Goal: Task Accomplishment & Management: Manage account settings

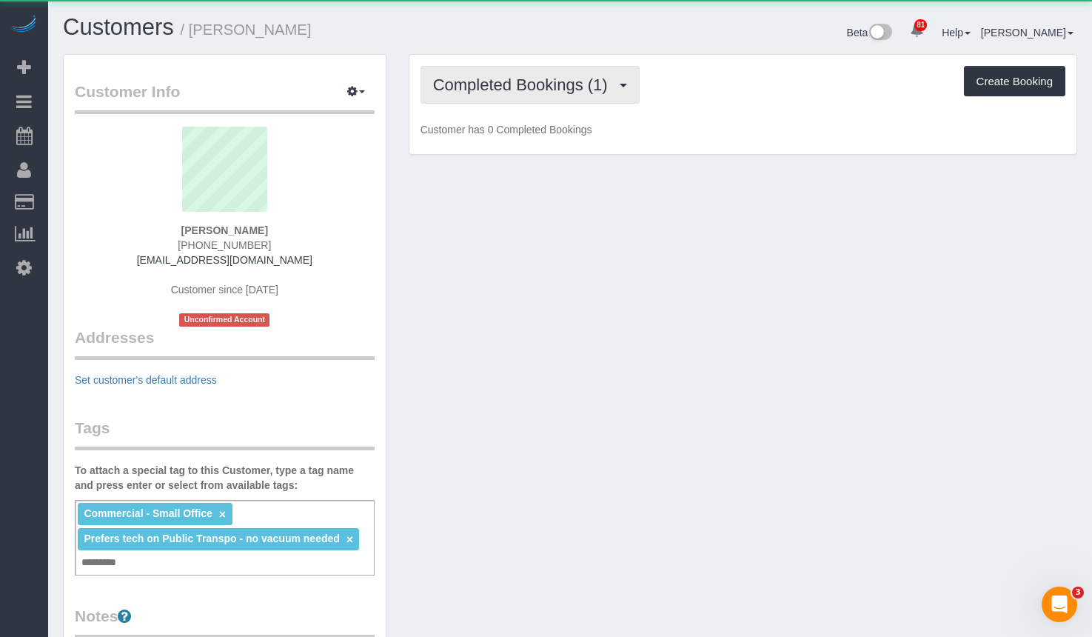
click at [517, 89] on span "Completed Bookings (1)" at bounding box center [524, 85] width 182 height 19
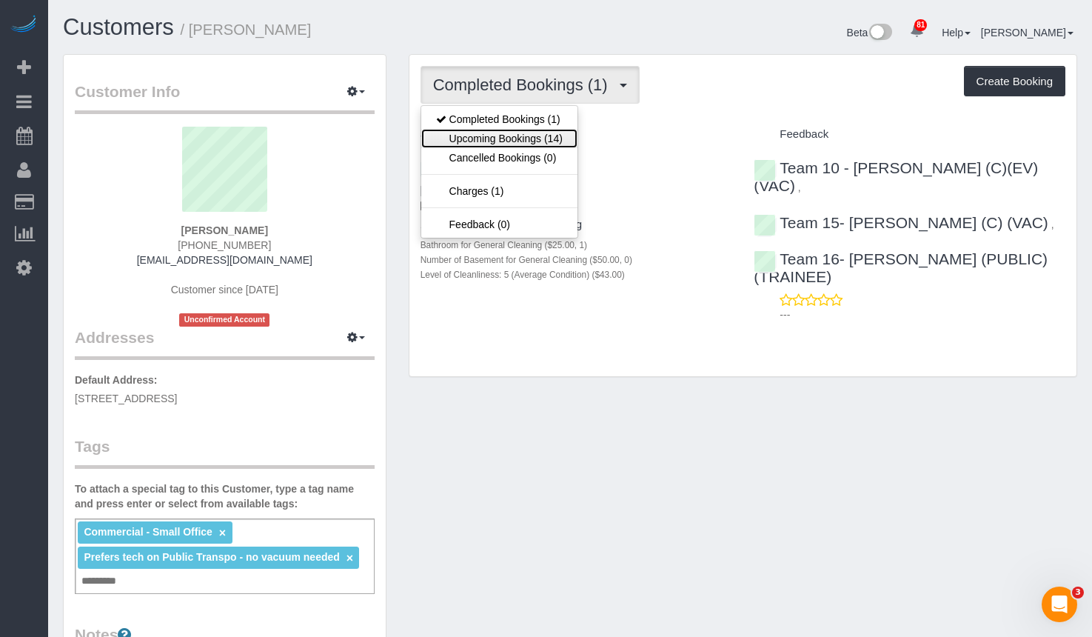
click at [514, 136] on link "Upcoming Bookings (14)" at bounding box center [499, 138] width 156 height 19
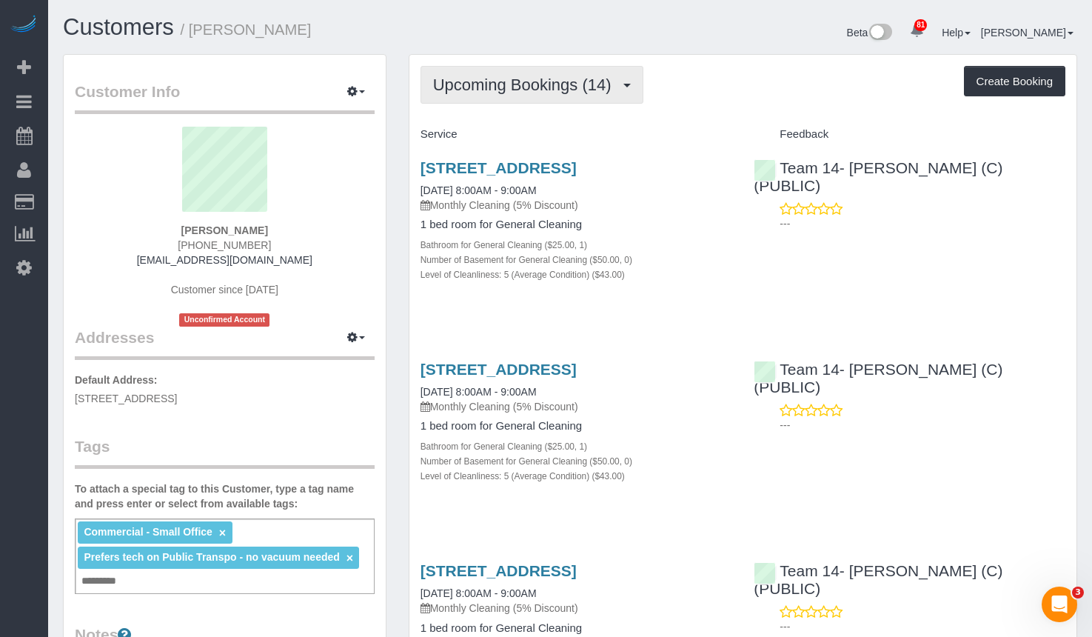
click at [493, 76] on span "Upcoming Bookings (14)" at bounding box center [526, 85] width 186 height 19
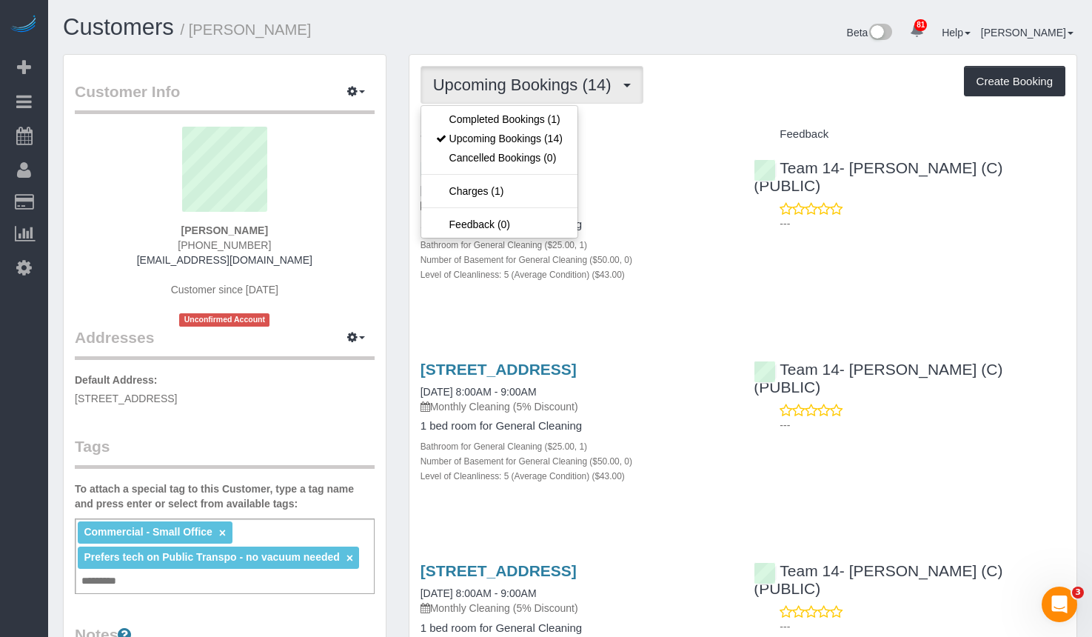
click at [722, 67] on div "Upcoming Bookings (14) Completed Bookings (1) Upcoming Bookings (14) Cancelled …" at bounding box center [742, 85] width 645 height 38
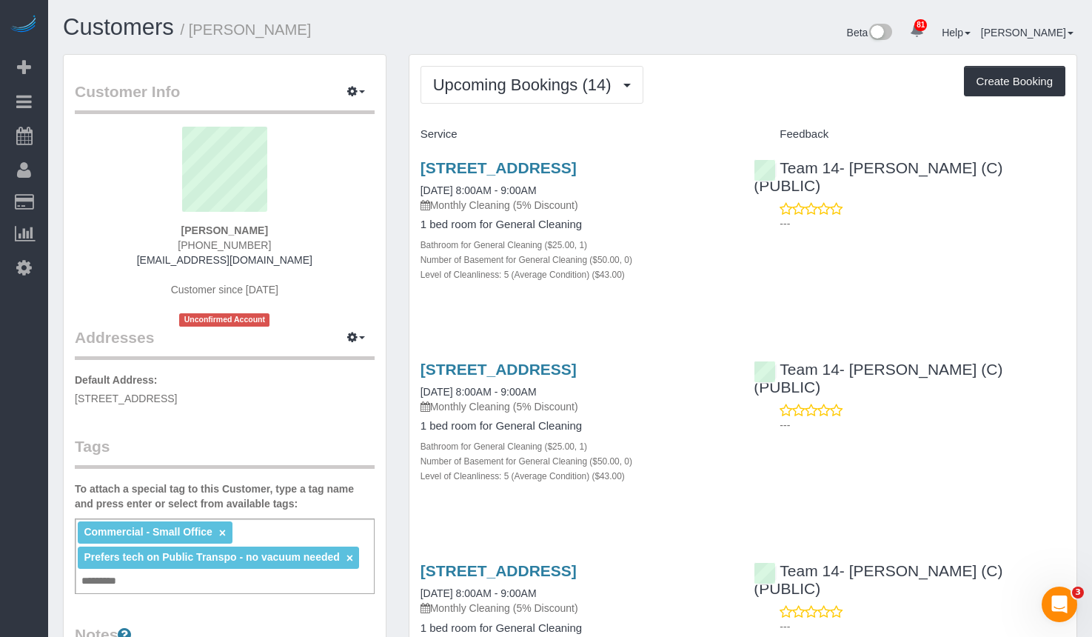
click at [621, 158] on div "1132 S Wabash Ave Ste 209, Chicago, IL 60605 10/09/2025 8:00AM - 9:00AM Monthly…" at bounding box center [576, 229] width 334 height 164
click at [577, 161] on link "1132 S Wabash Ave Ste 209, Chicago, IL 60605" at bounding box center [498, 167] width 156 height 17
click at [553, 85] on span "Upcoming Bookings (14)" at bounding box center [526, 85] width 186 height 19
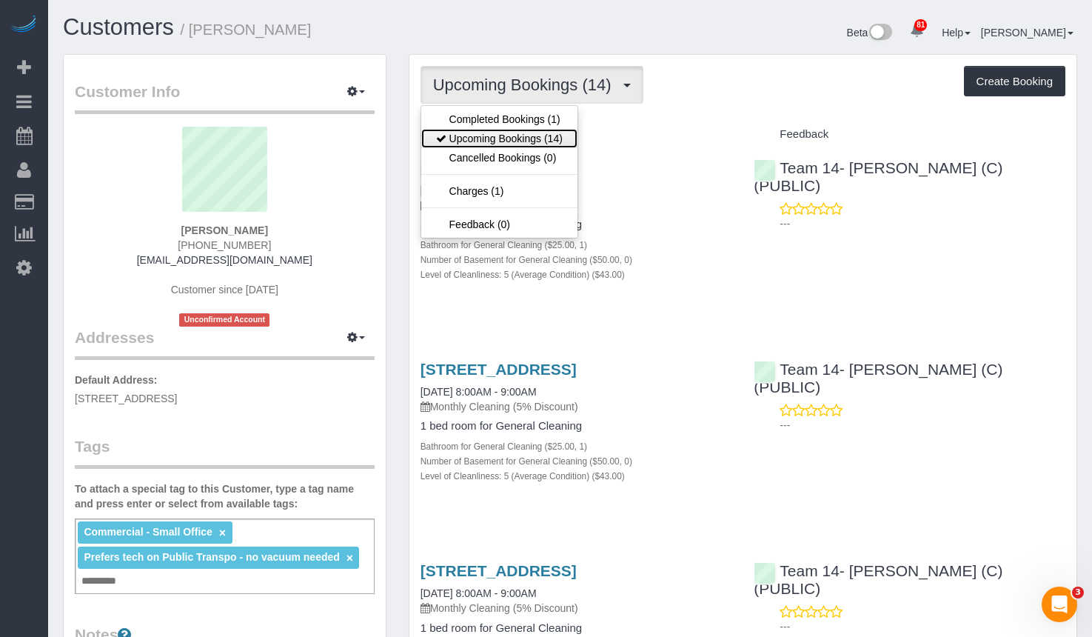
click at [543, 138] on link "Upcoming Bookings (14)" at bounding box center [499, 138] width 156 height 19
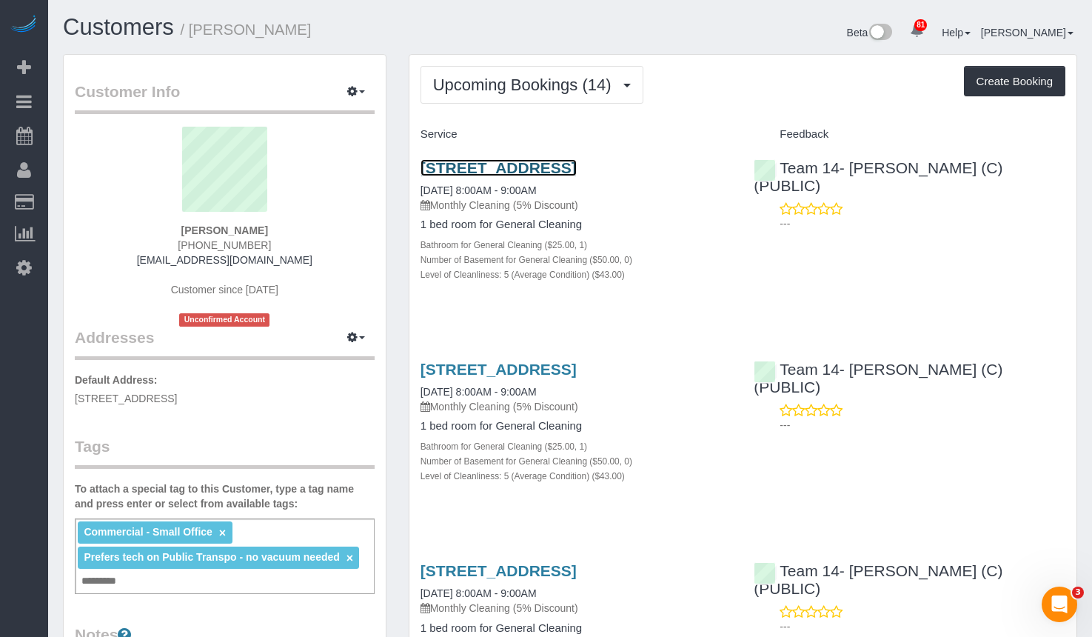
click at [536, 162] on link "1132 S Wabash Ave Ste 209, Chicago, IL 60605" at bounding box center [498, 167] width 156 height 17
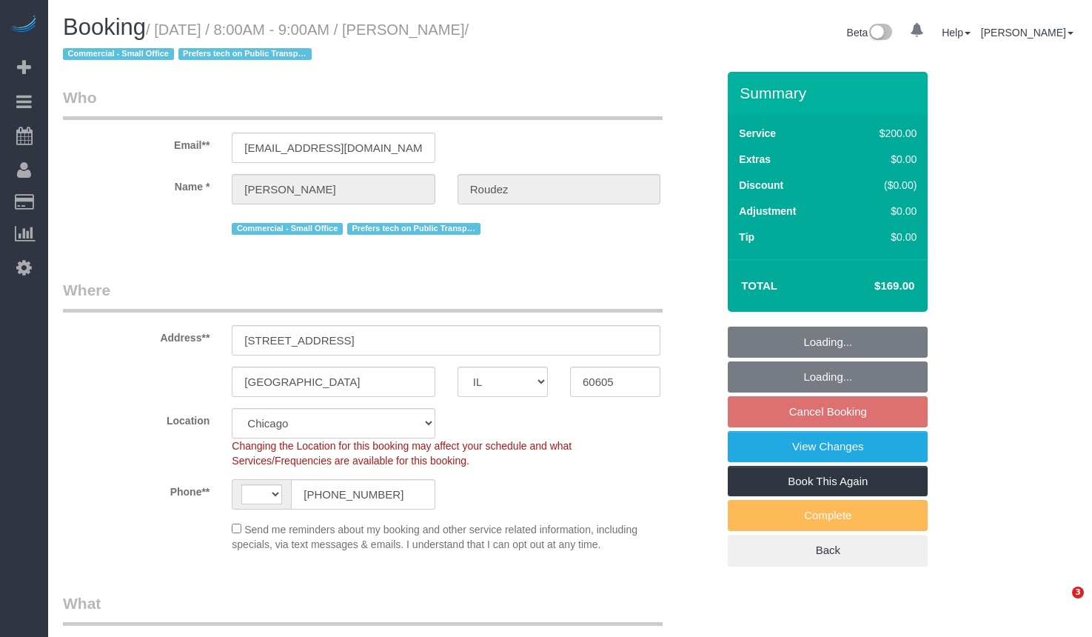
select select "IL"
select select "number:1"
select select "number:58"
select select "number:139"
select select "number:104"
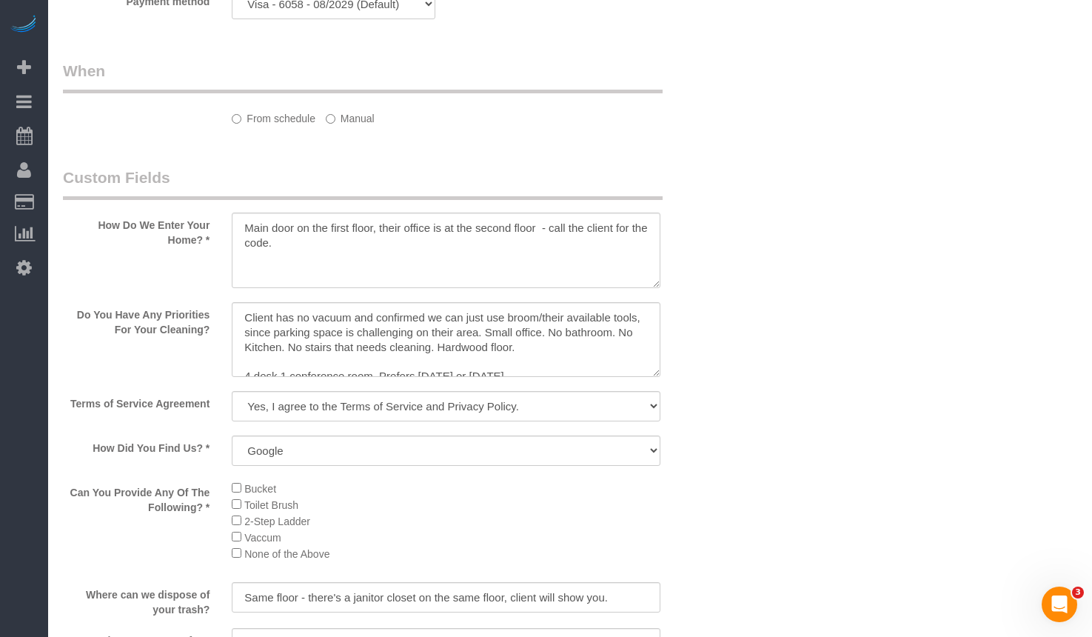
select select "string:[GEOGRAPHIC_DATA]"
select select "object:1190"
select select "512"
select select "5"
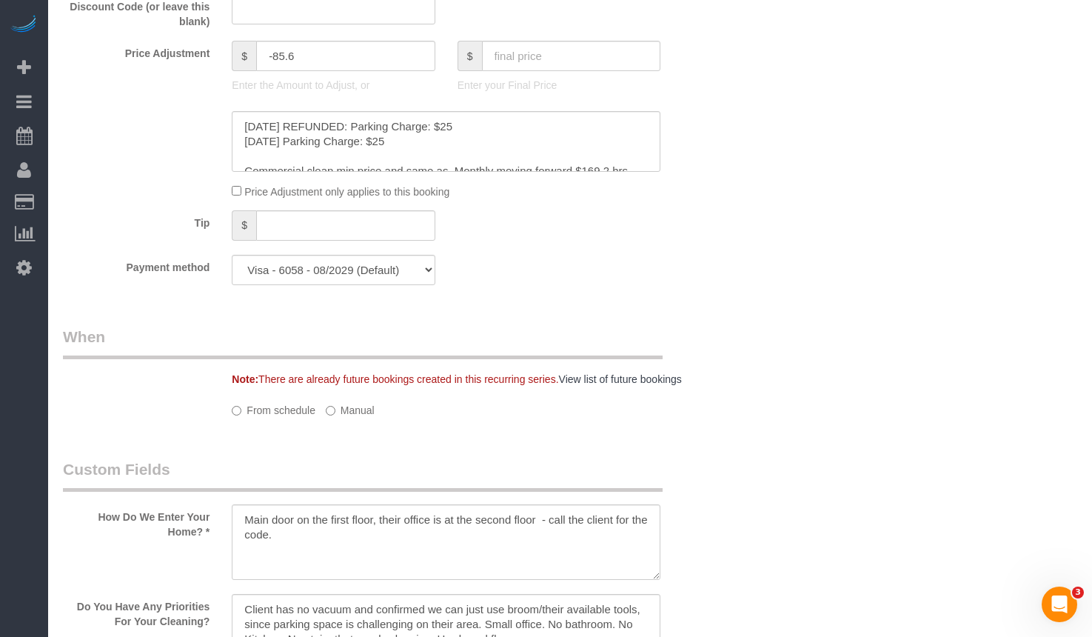
select select "5"
select select "object:1266"
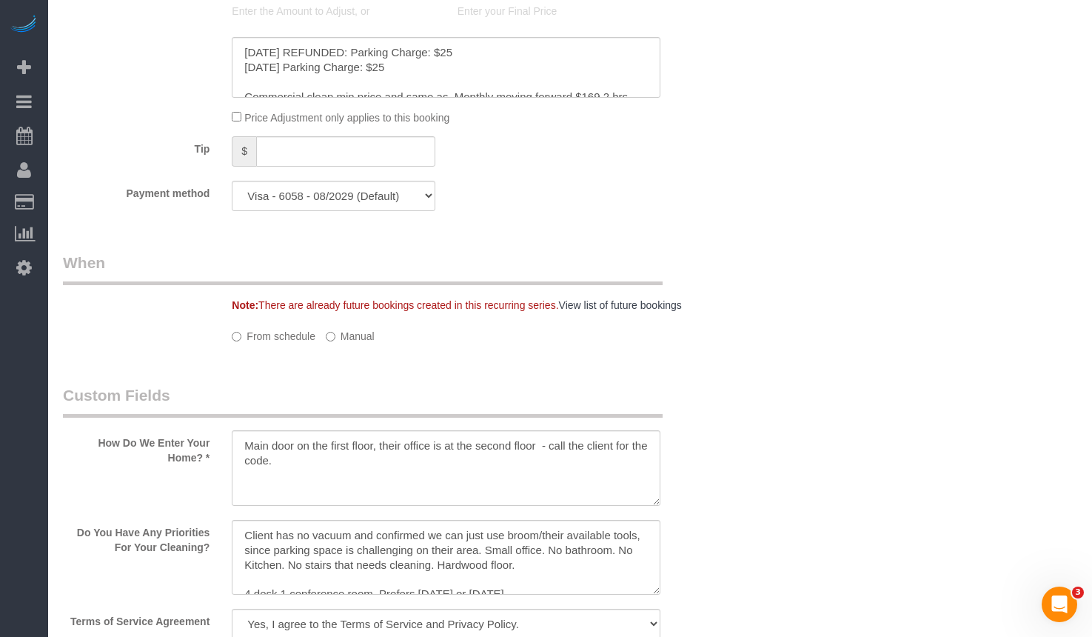
scroll to position [1480, 0]
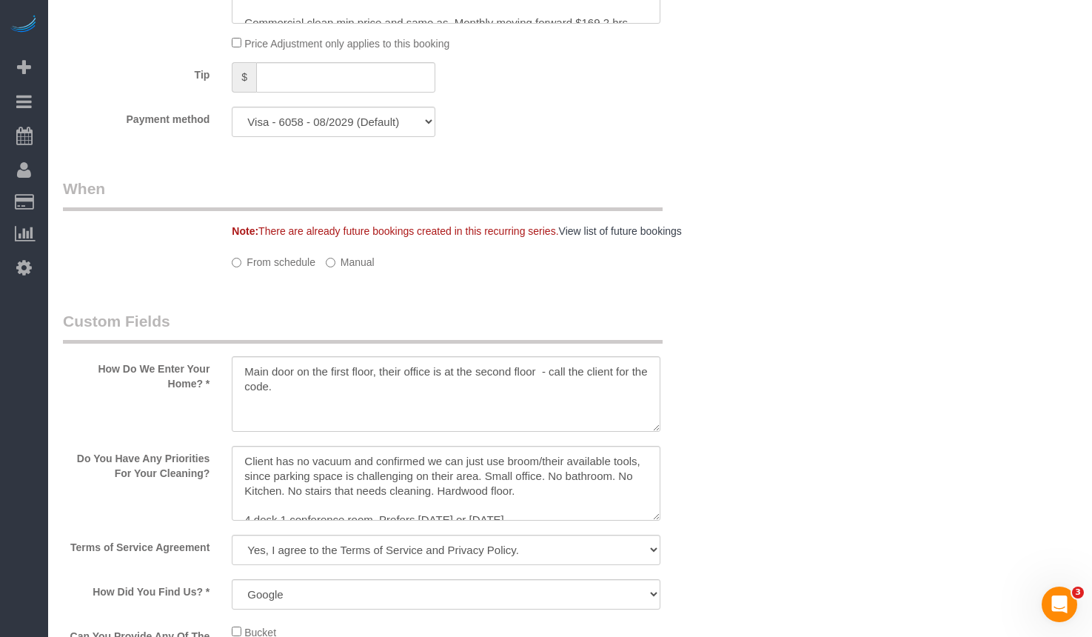
select select "spot1"
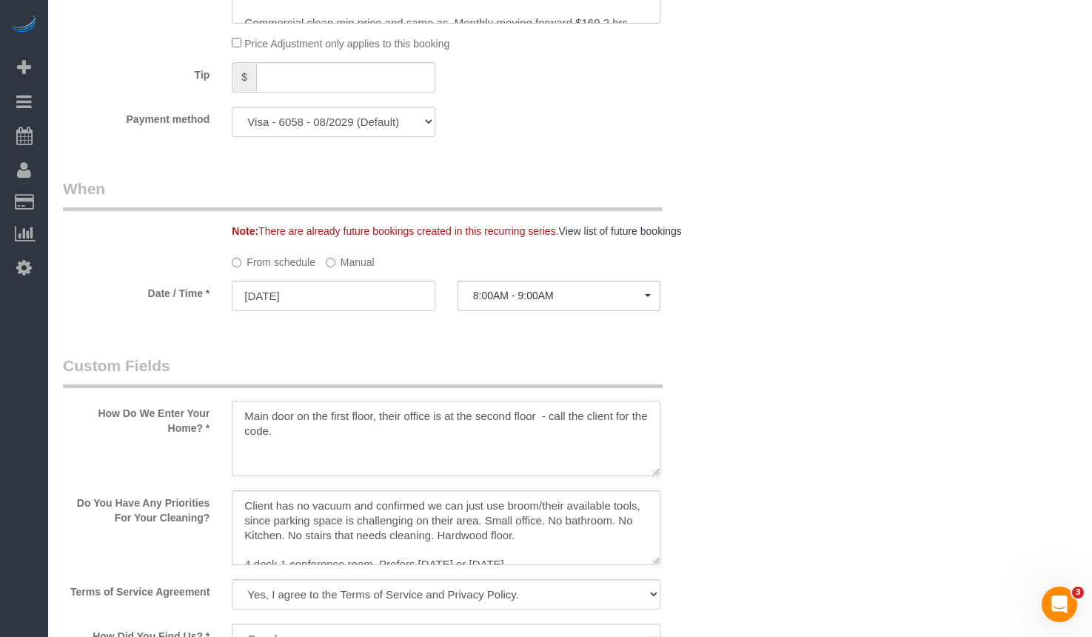
click at [352, 447] on textarea at bounding box center [446, 438] width 429 height 76
click at [791, 440] on div "Who Email** [EMAIL_ADDRESS][DOMAIN_NAME] Name * [PERSON_NAME][GEOGRAPHIC_DATA] …" at bounding box center [570, 227] width 1014 height 3273
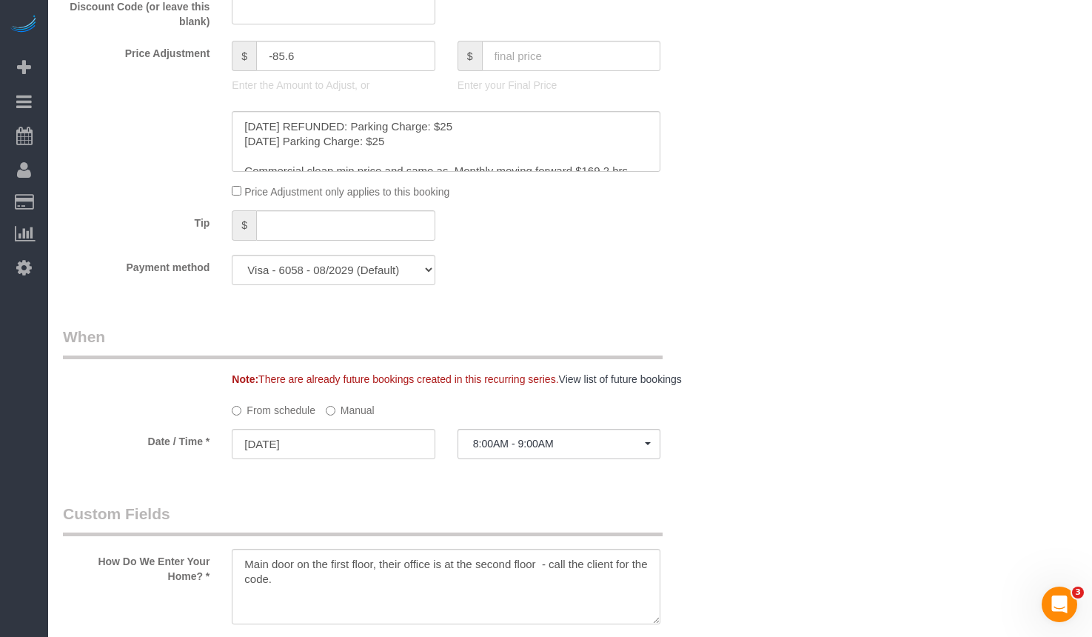
scroll to position [1628, 0]
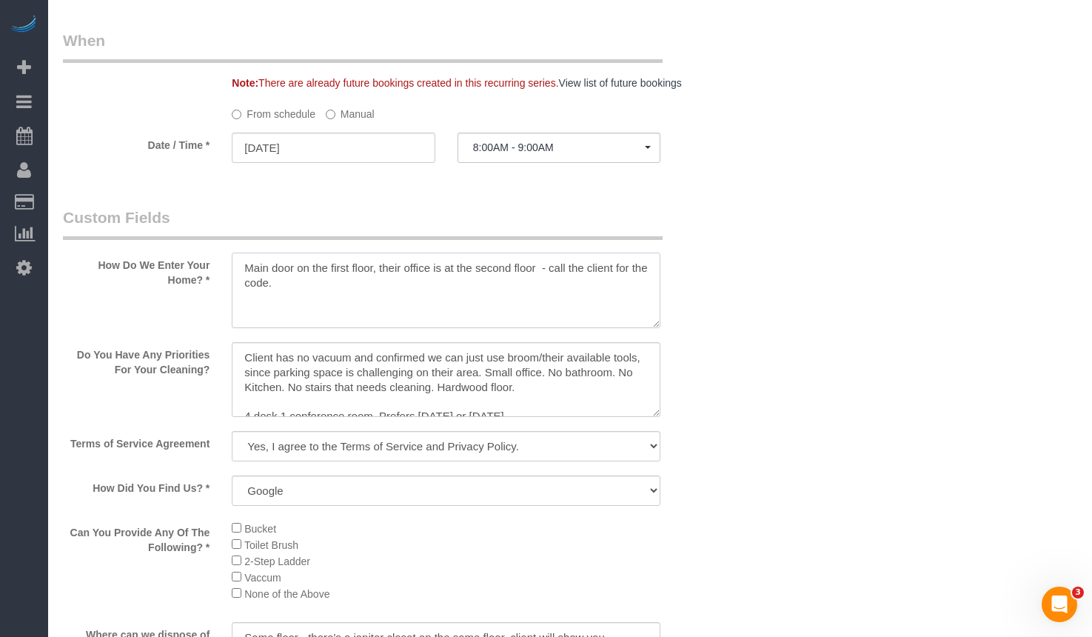
click at [528, 288] on textarea at bounding box center [446, 290] width 429 height 76
drag, startPoint x: 333, startPoint y: 286, endPoint x: 269, endPoint y: 291, distance: 64.6
click at [269, 291] on textarea at bounding box center [446, 290] width 429 height 76
click at [452, 295] on textarea at bounding box center [446, 290] width 429 height 76
click at [775, 318] on div "Who Email** [EMAIL_ADDRESS][DOMAIN_NAME] Name * [PERSON_NAME][GEOGRAPHIC_DATA] …" at bounding box center [570, 79] width 1014 height 3273
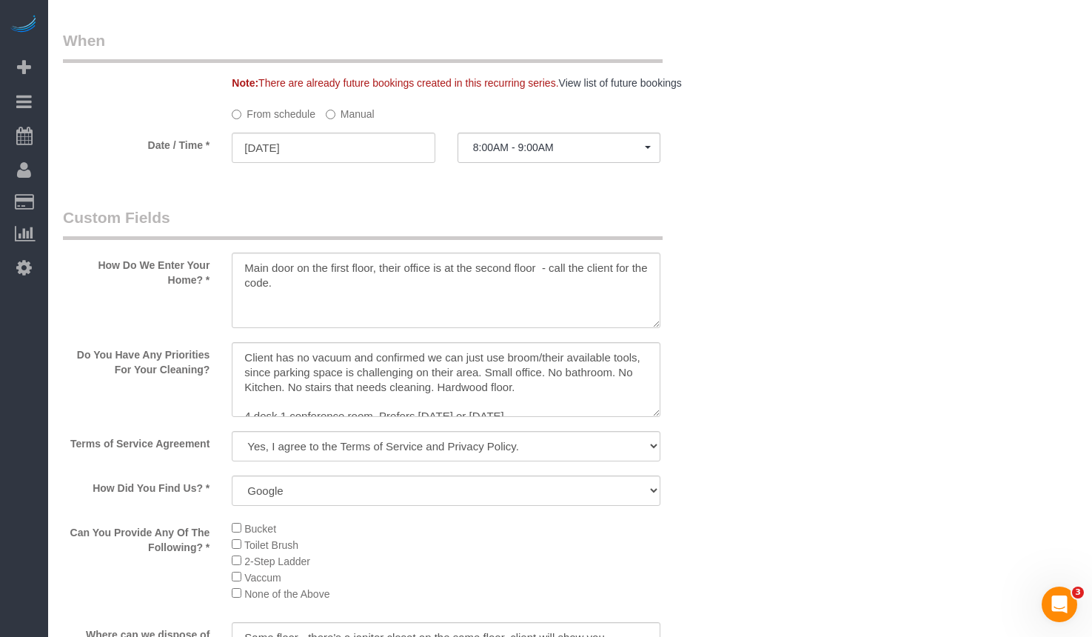
scroll to position [1554, 0]
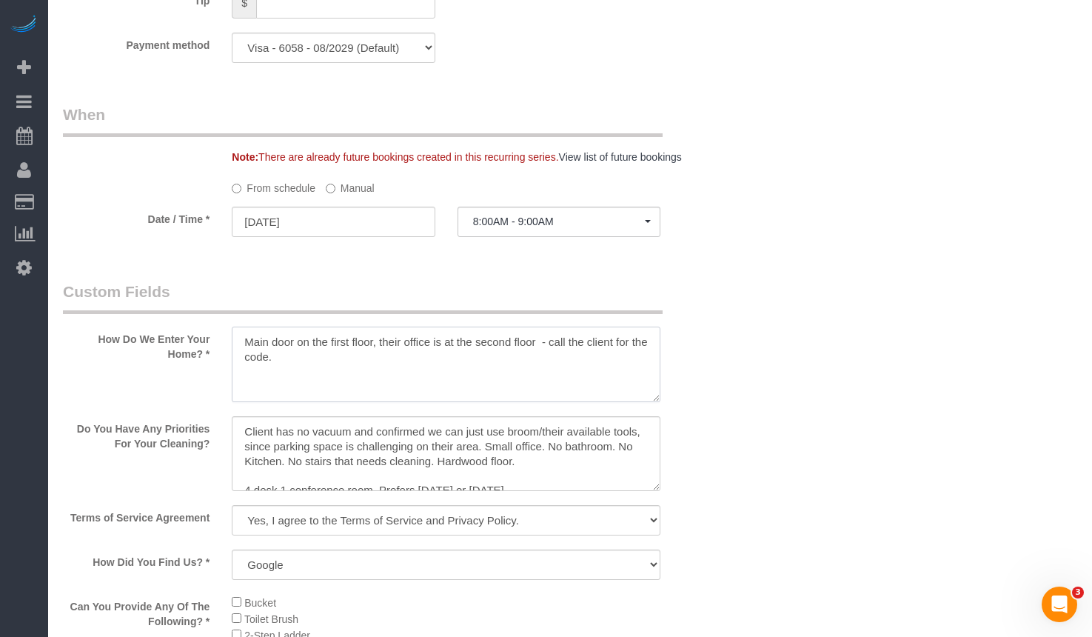
click at [480, 363] on textarea at bounding box center [446, 364] width 429 height 76
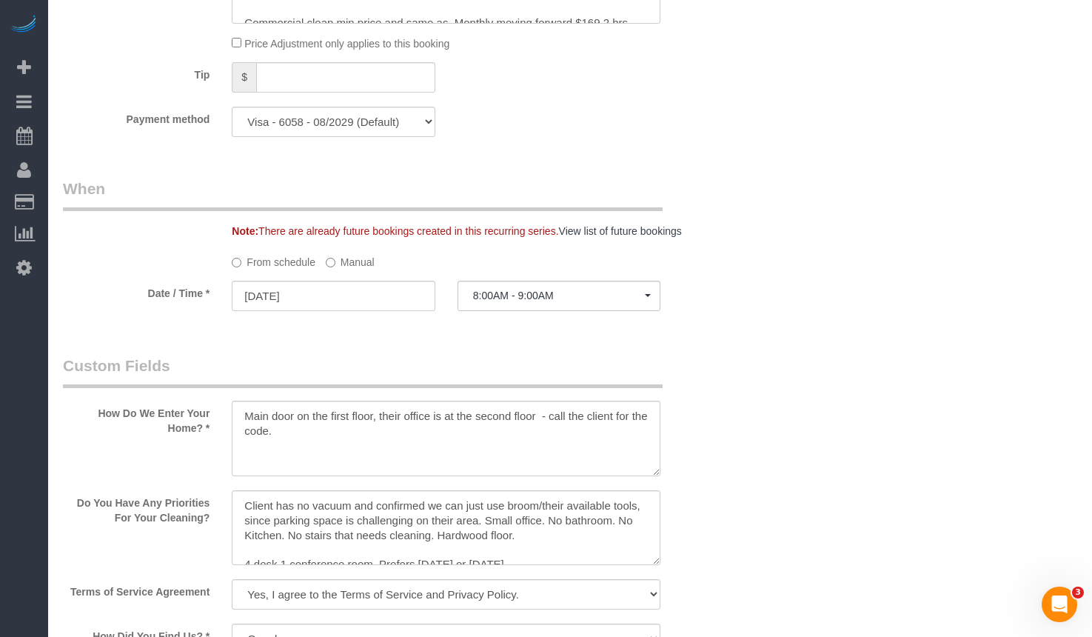
click at [477, 358] on legend "Custom Fields" at bounding box center [363, 371] width 600 height 33
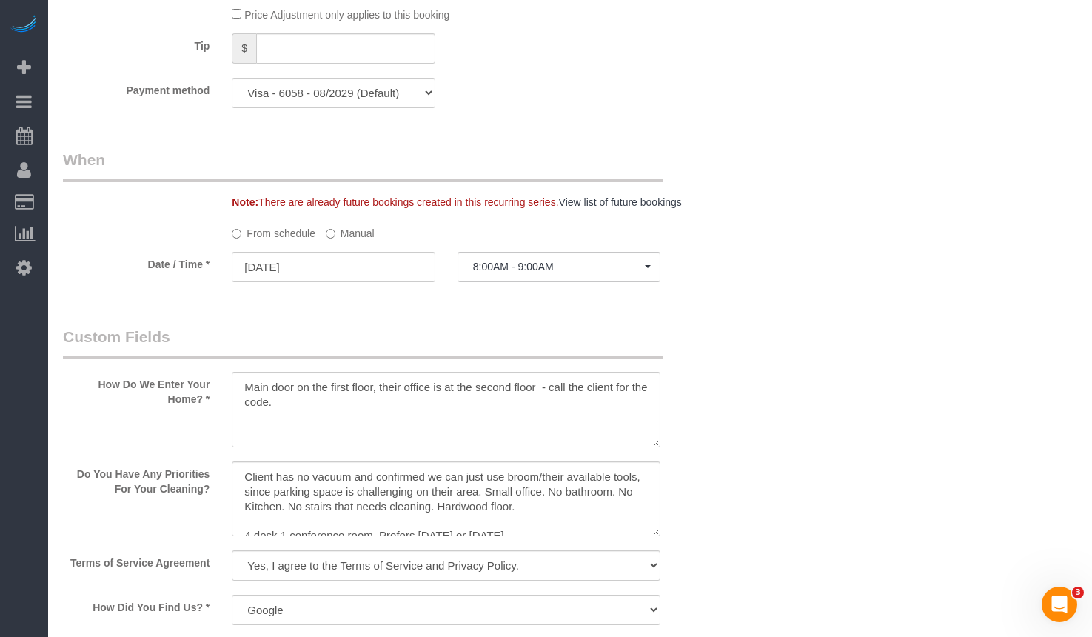
scroll to position [1513, 0]
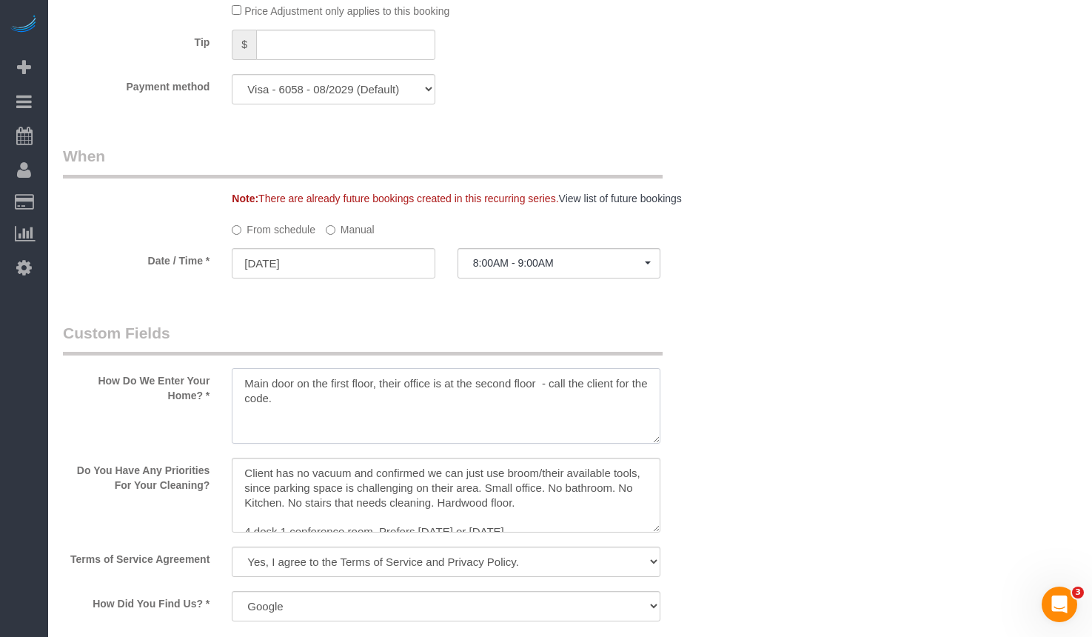
click at [539, 426] on textarea at bounding box center [446, 406] width 429 height 76
drag, startPoint x: 244, startPoint y: 400, endPoint x: 538, endPoint y: 380, distance: 295.3
click at [538, 380] on textarea at bounding box center [446, 406] width 429 height 76
click at [558, 419] on textarea at bounding box center [446, 406] width 429 height 76
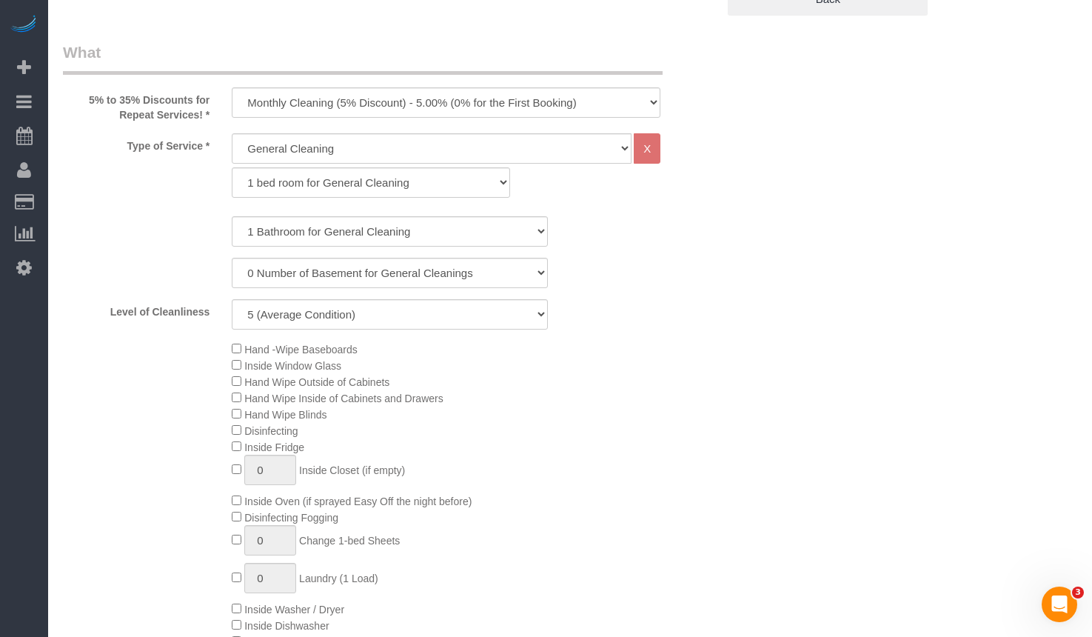
scroll to position [181, 0]
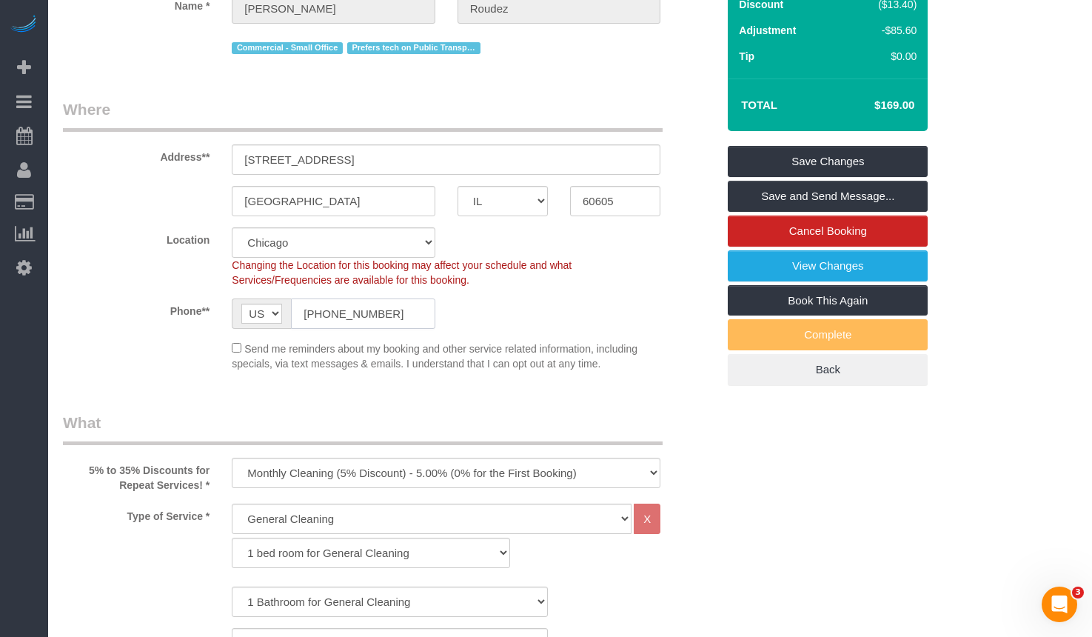
drag, startPoint x: 397, startPoint y: 303, endPoint x: 355, endPoint y: 364, distance: 73.5
click at [221, 324] on div "AF AL DZ AD AO AI AQ AG AR AM AW AU AT AZ BS BH BD BB BY BE BZ BJ BM BT BO BA B…" at bounding box center [333, 313] width 225 height 30
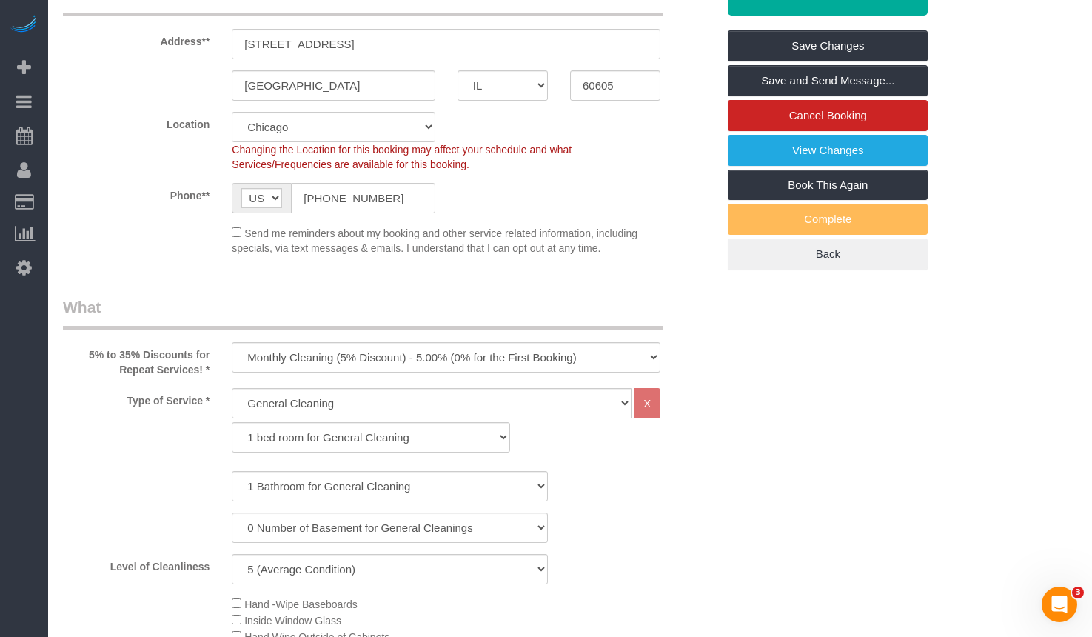
scroll to position [0, 0]
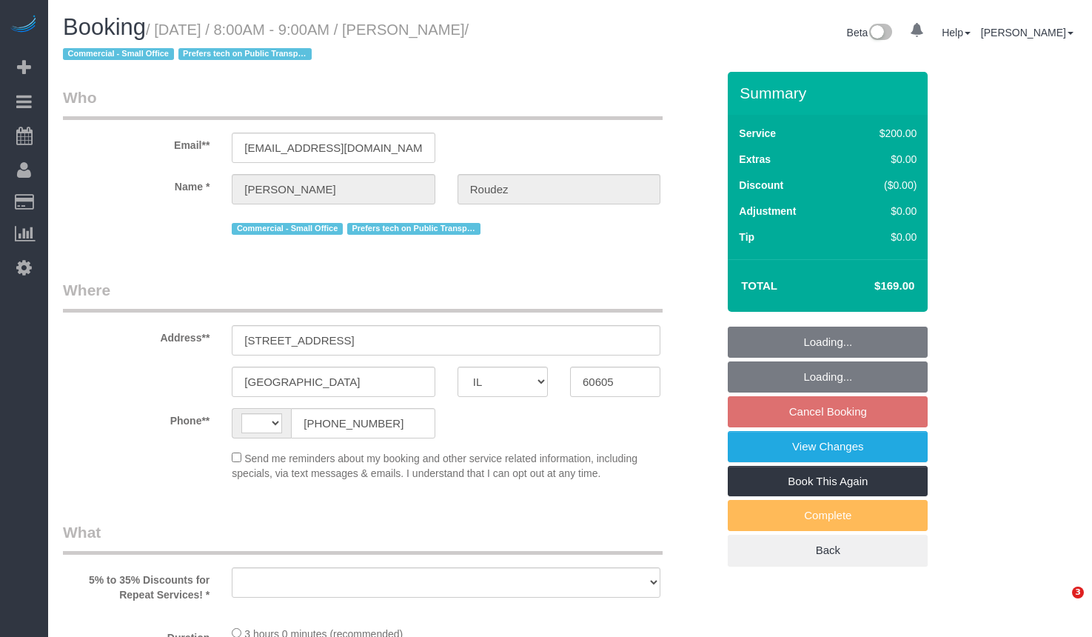
select select "IL"
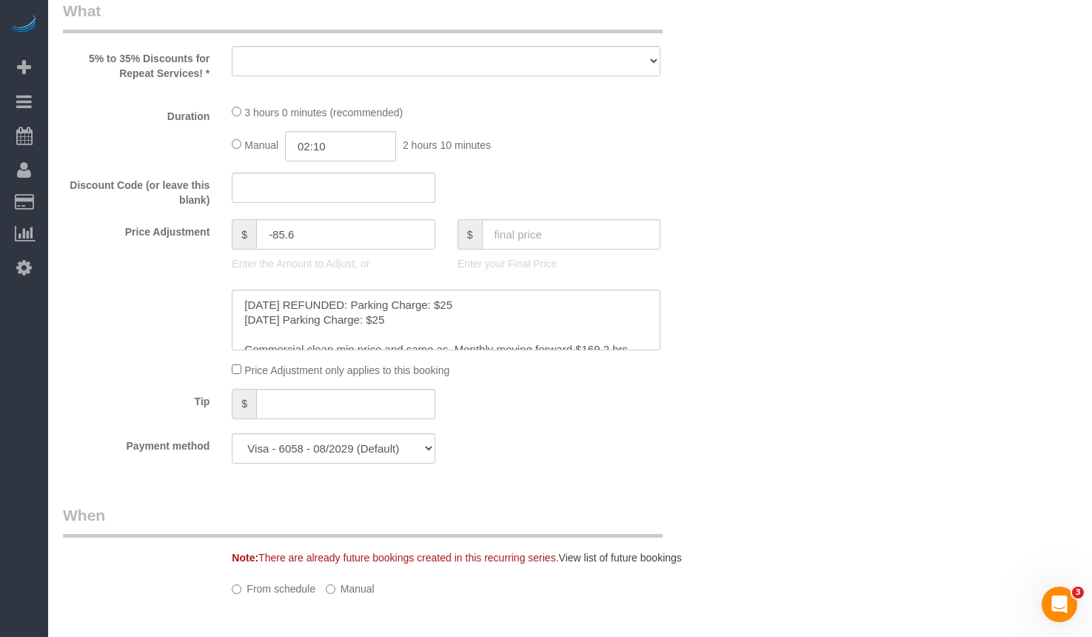
select select "string:[GEOGRAPHIC_DATA]"
select select "object:966"
select select "512"
select select "5"
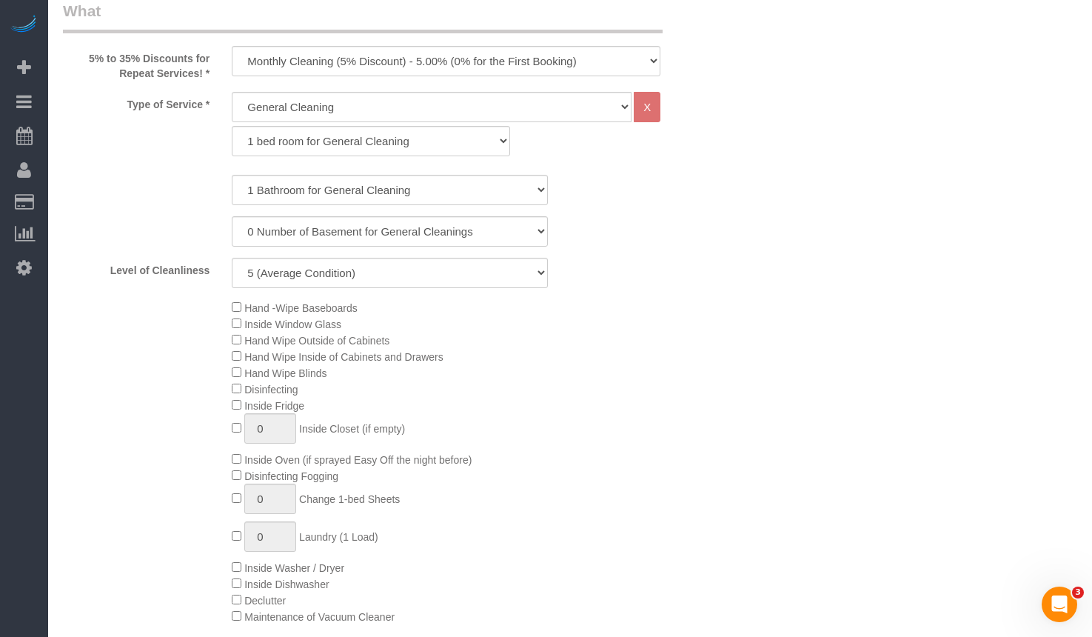
select select "number:1"
select select "number:58"
select select "number:139"
select select "number:104"
select select "5"
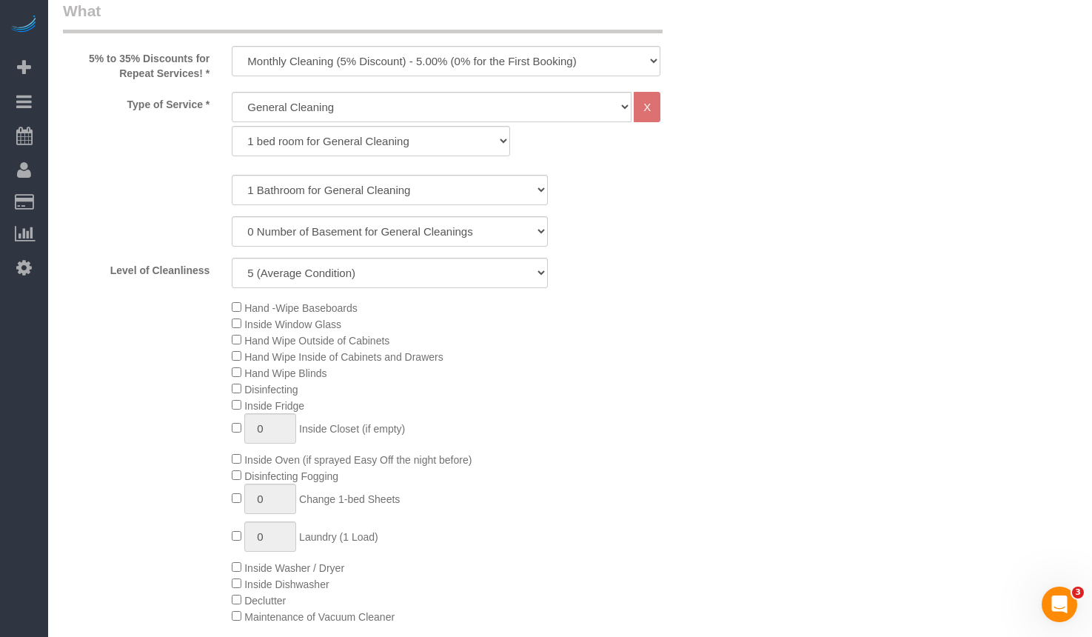
select select "object:1266"
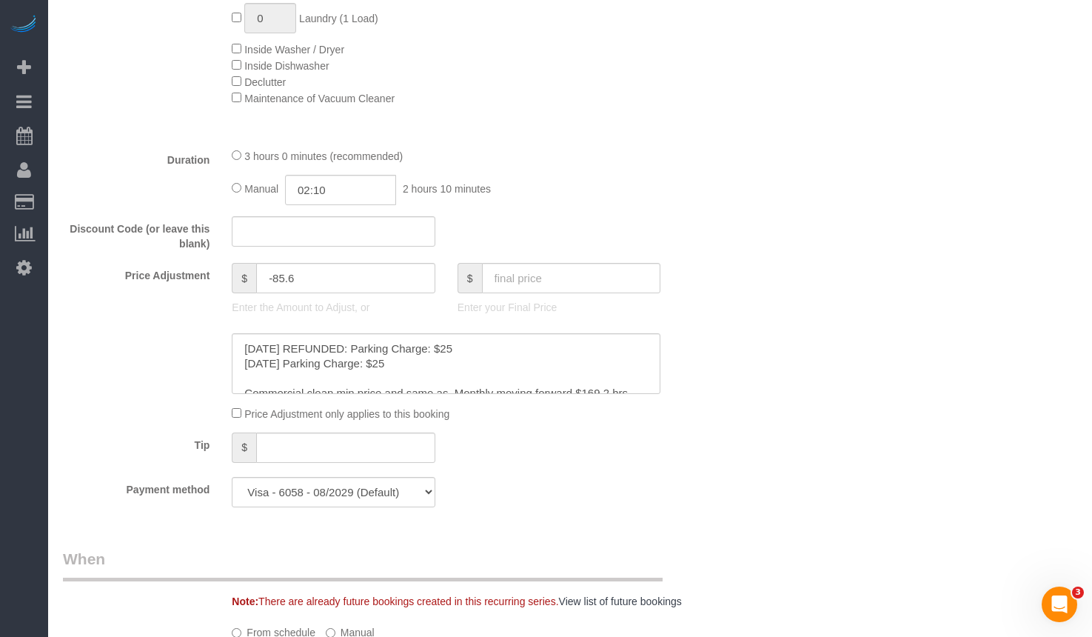
select select "spot1"
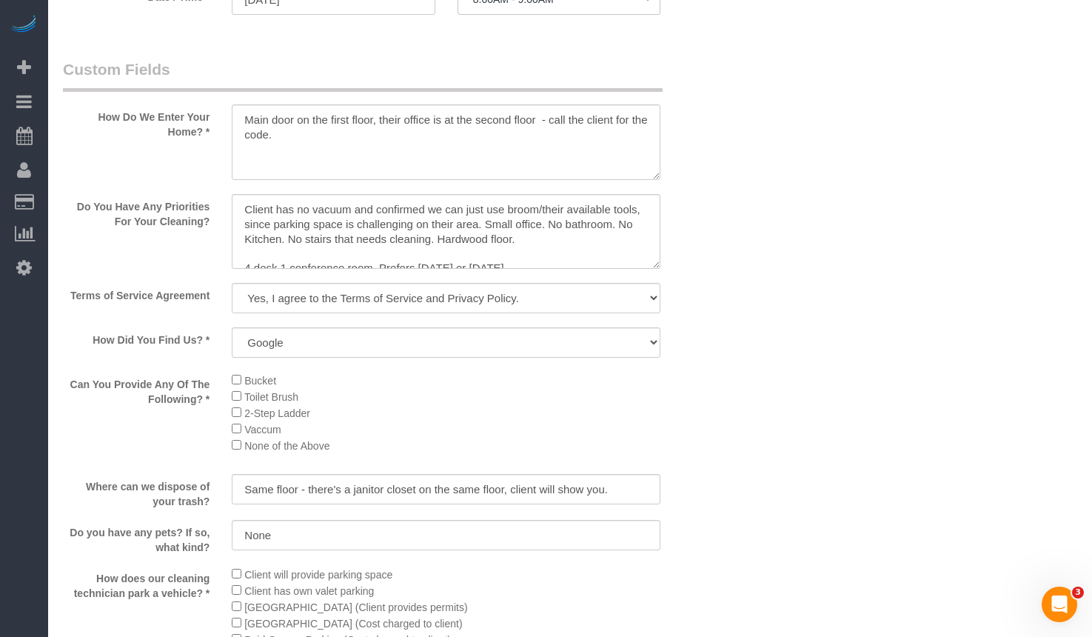
scroll to position [1554, 0]
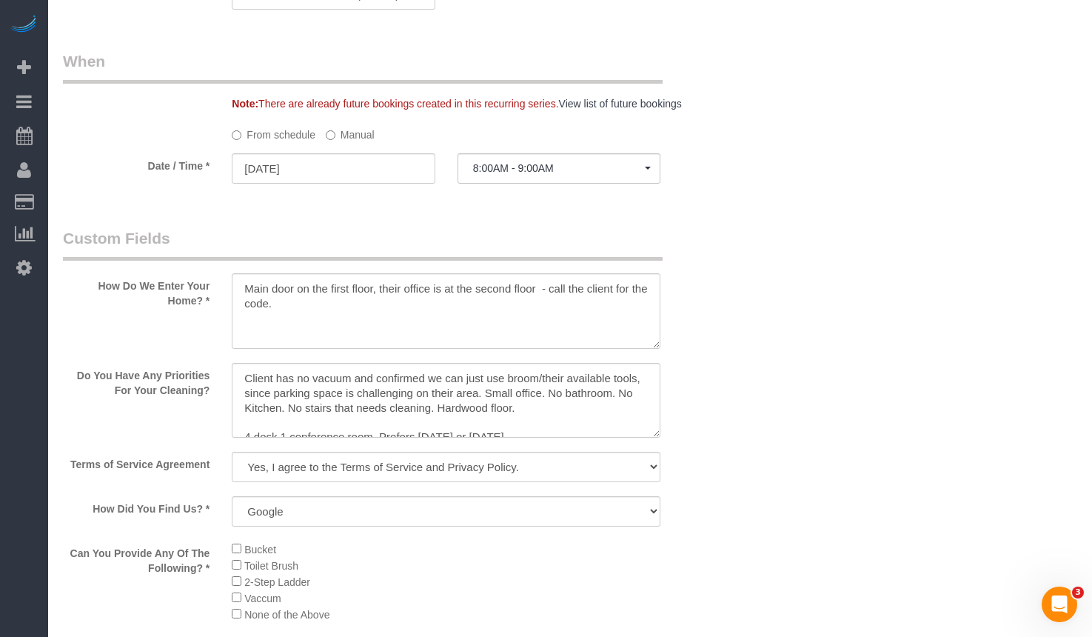
scroll to position [1534, 0]
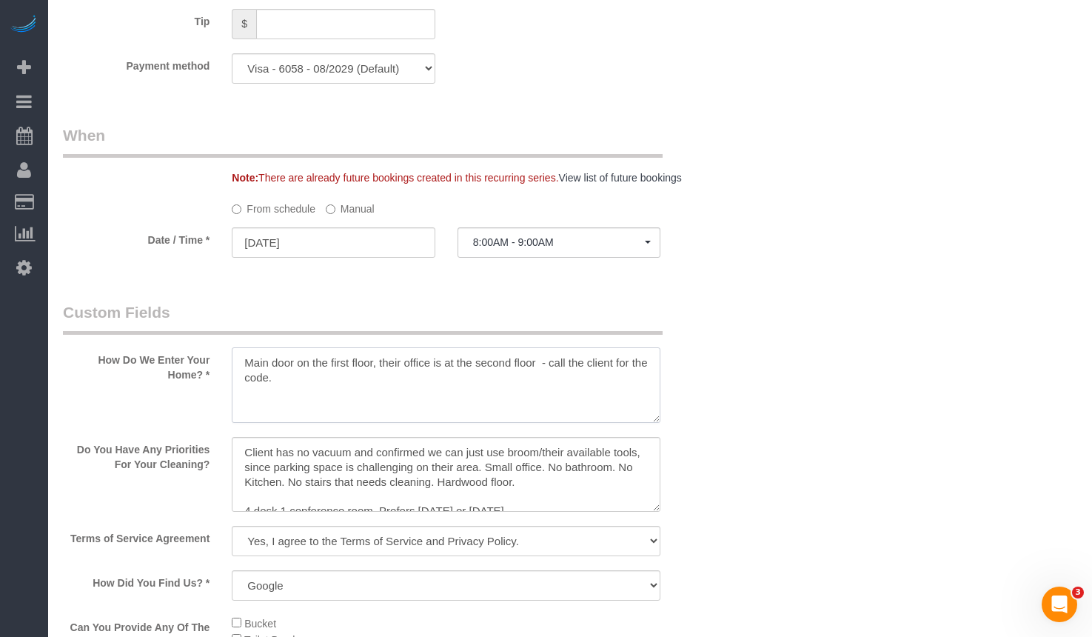
click at [451, 389] on textarea at bounding box center [446, 385] width 429 height 76
click at [365, 363] on textarea at bounding box center [446, 385] width 429 height 76
paste textarea "Main door - 1878"
click at [425, 362] on textarea at bounding box center [446, 385] width 429 height 76
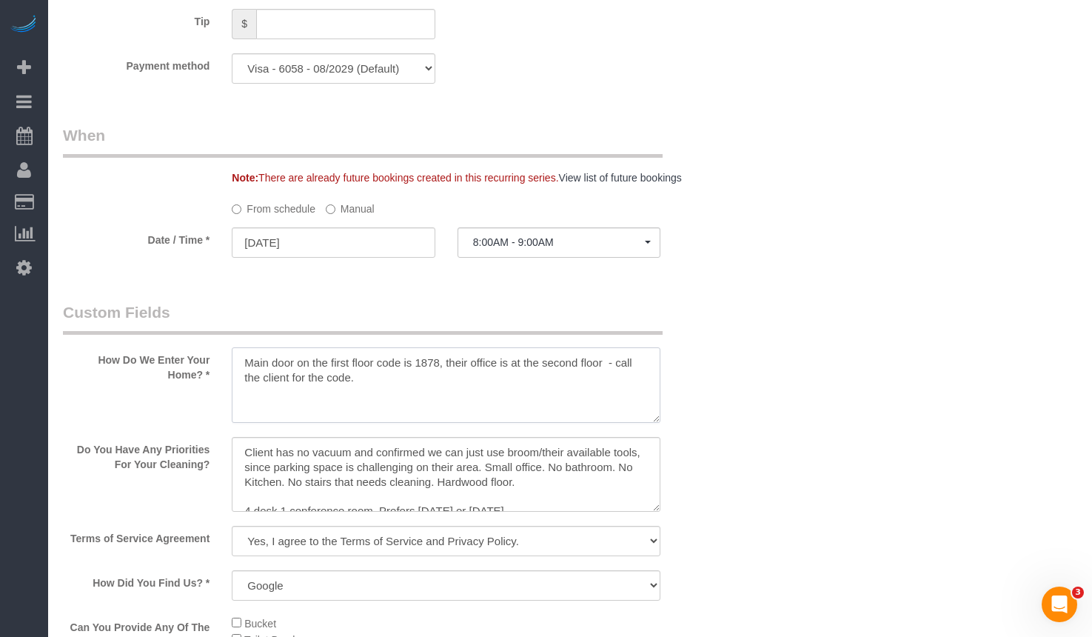
drag, startPoint x: 597, startPoint y: 363, endPoint x: 655, endPoint y: 396, distance: 67.3
click at [655, 396] on textarea at bounding box center [446, 385] width 429 height 76
paste textarea "1542"
click at [598, 372] on textarea at bounding box center [446, 385] width 429 height 76
click at [287, 386] on textarea at bounding box center [446, 385] width 429 height 76
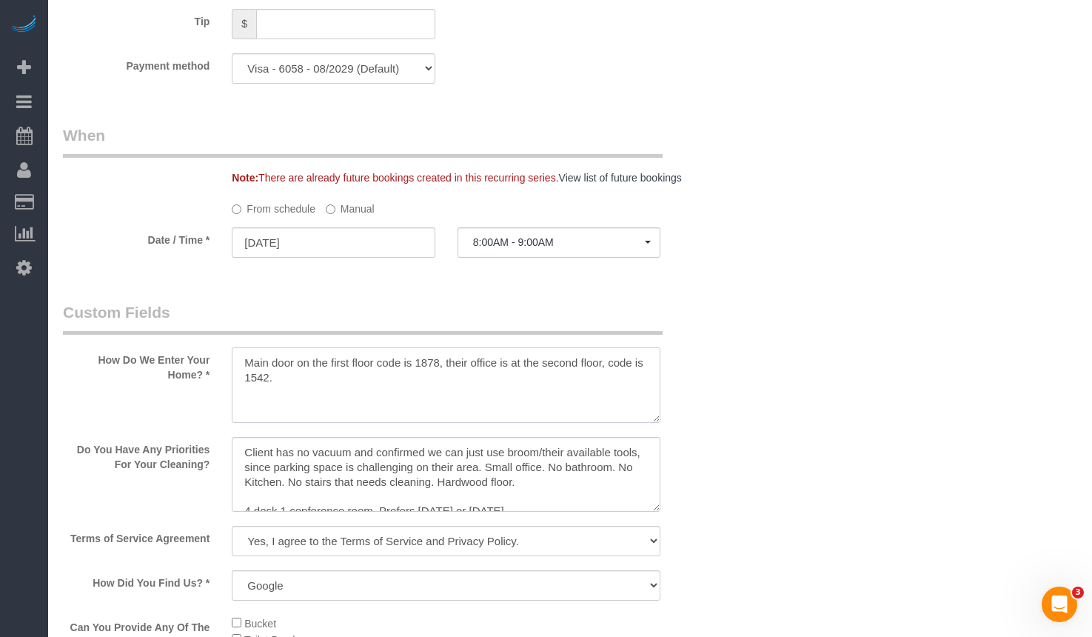
type textarea "Main door on the first floor code is 1878, their office is at the second floor,…"
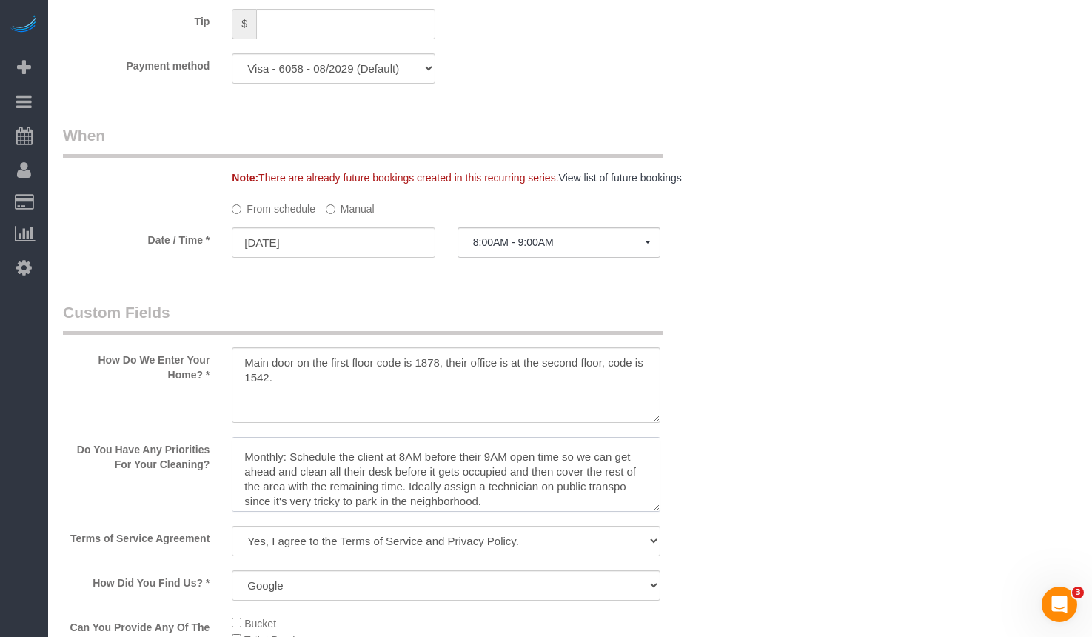
scroll to position [132, 0]
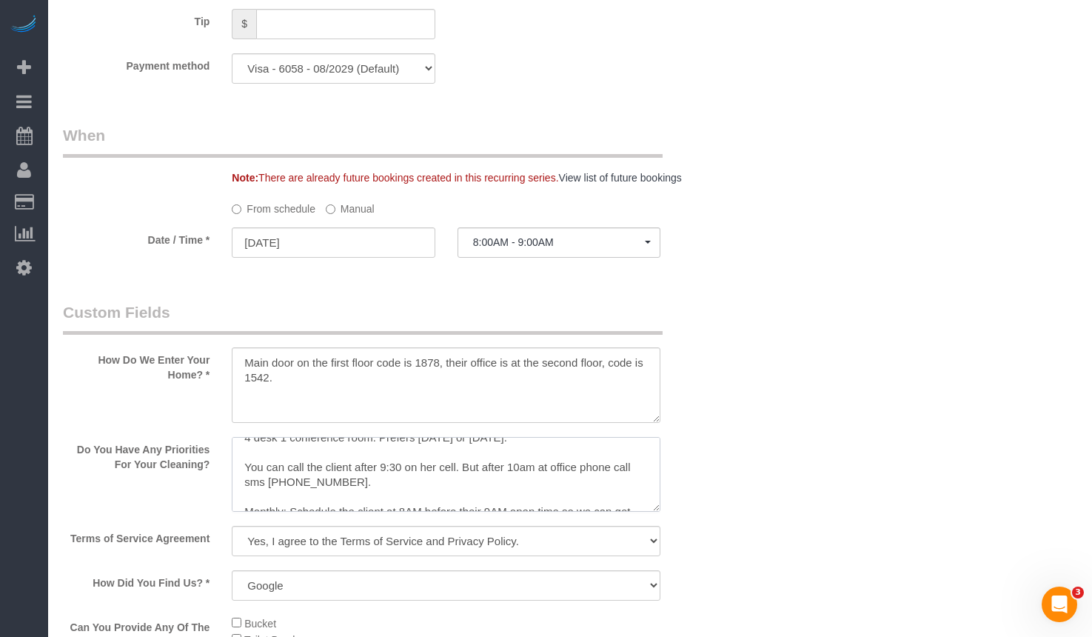
drag, startPoint x: 403, startPoint y: 483, endPoint x: 227, endPoint y: 449, distance: 180.0
click at [227, 449] on div at bounding box center [446, 476] width 451 height 78
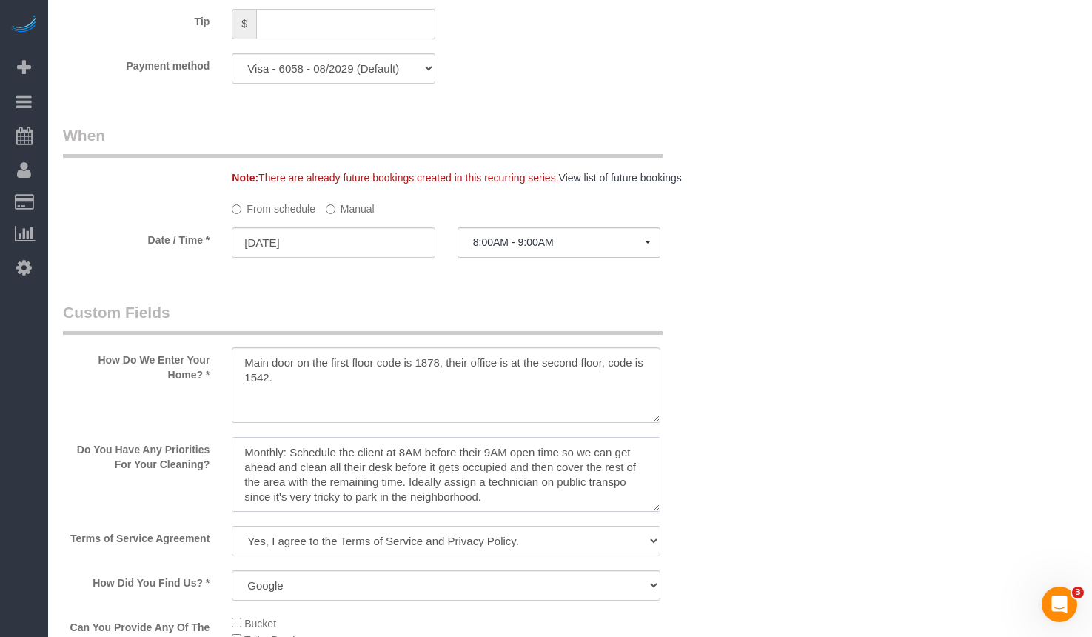
click at [282, 460] on textarea at bounding box center [446, 475] width 429 height 76
drag, startPoint x: 244, startPoint y: 453, endPoint x: 549, endPoint y: 523, distance: 313.0
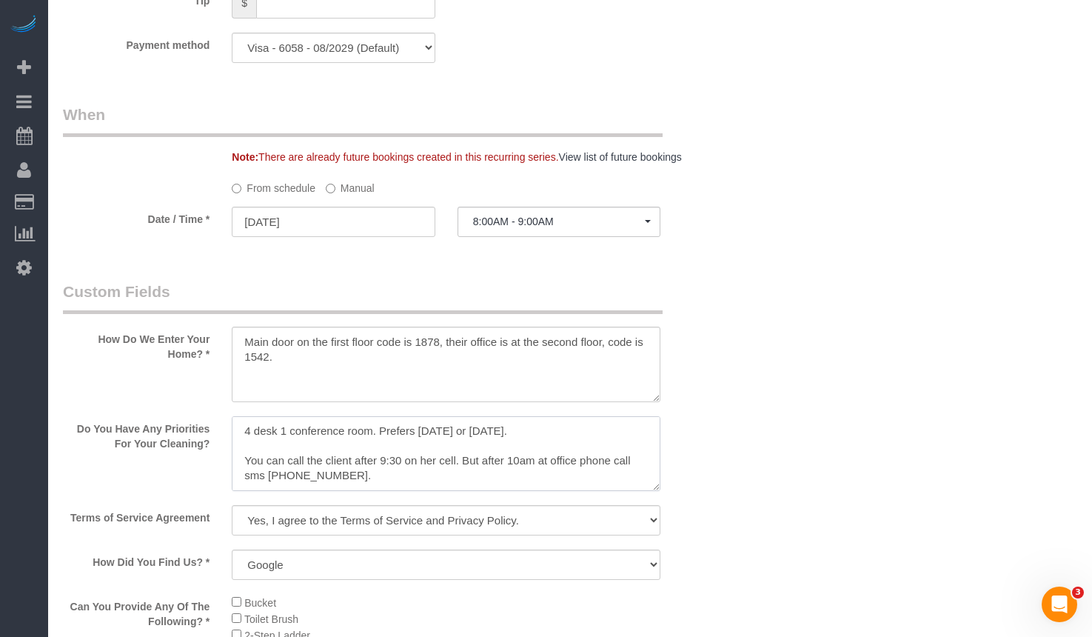
scroll to position [1628, 0]
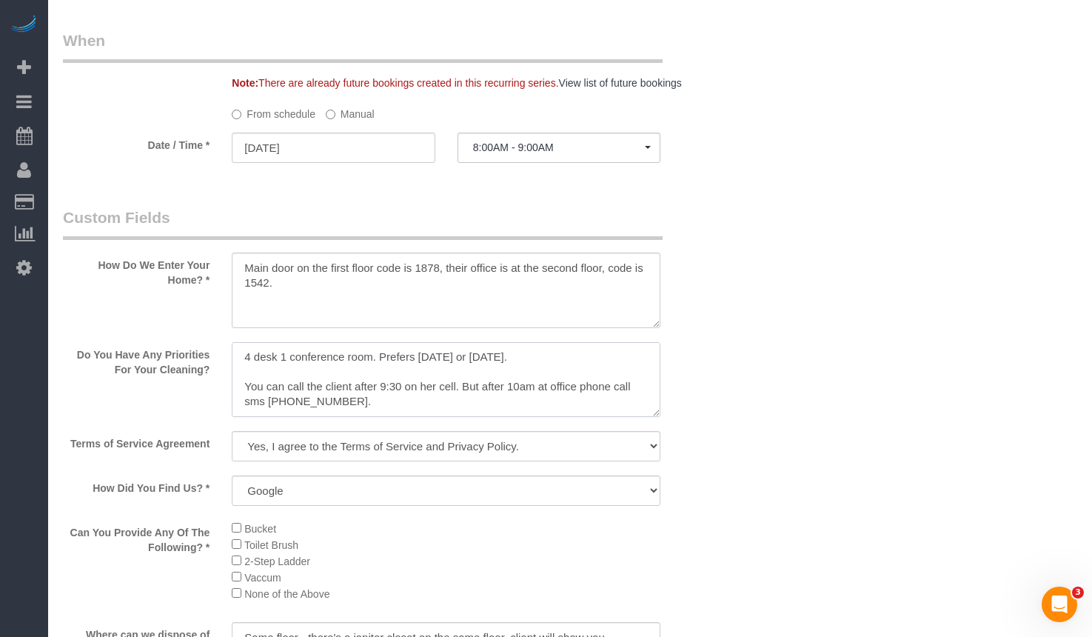
type textarea "Client has no vacuum and confirmed we can just use broom/their available tools,…"
click at [349, 112] on label "Manual" at bounding box center [350, 111] width 49 height 20
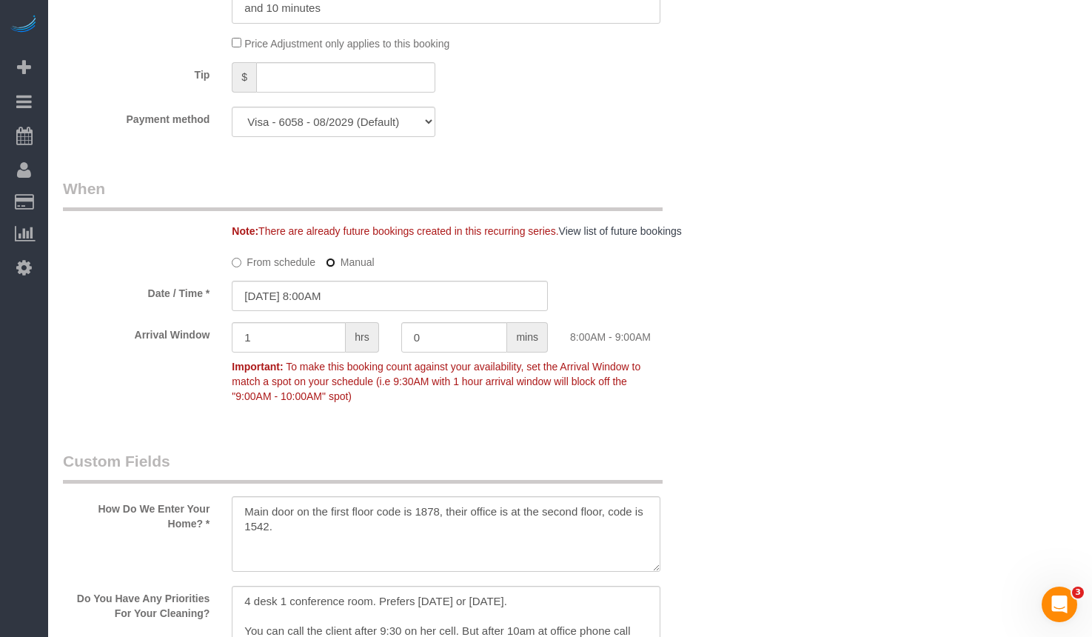
scroll to position [1406, 0]
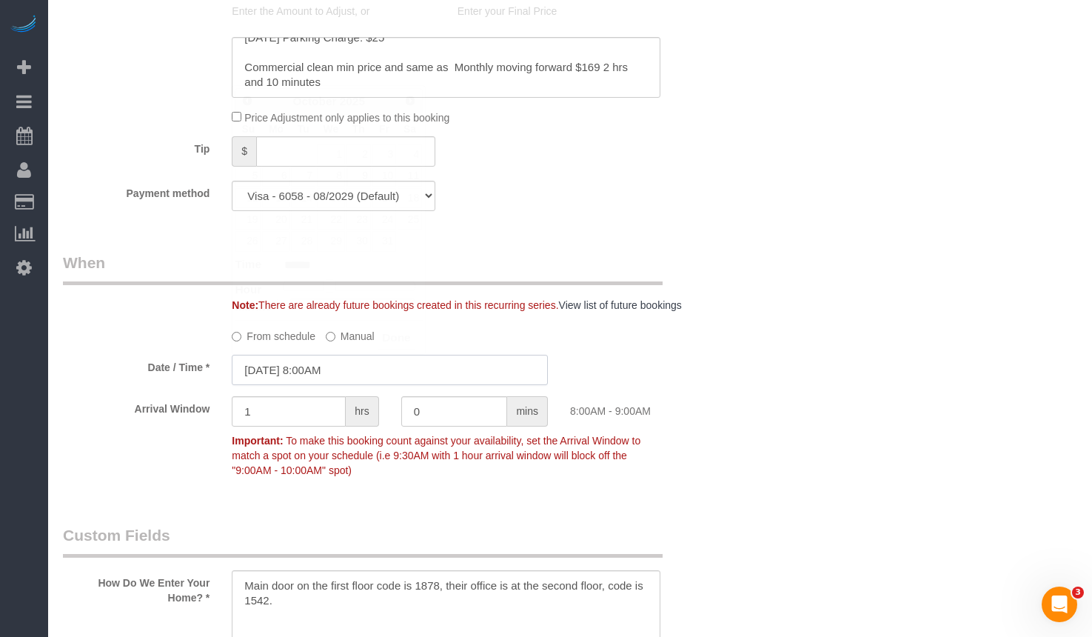
click at [392, 373] on input "[DATE] 8:00AM" at bounding box center [390, 370] width 316 height 30
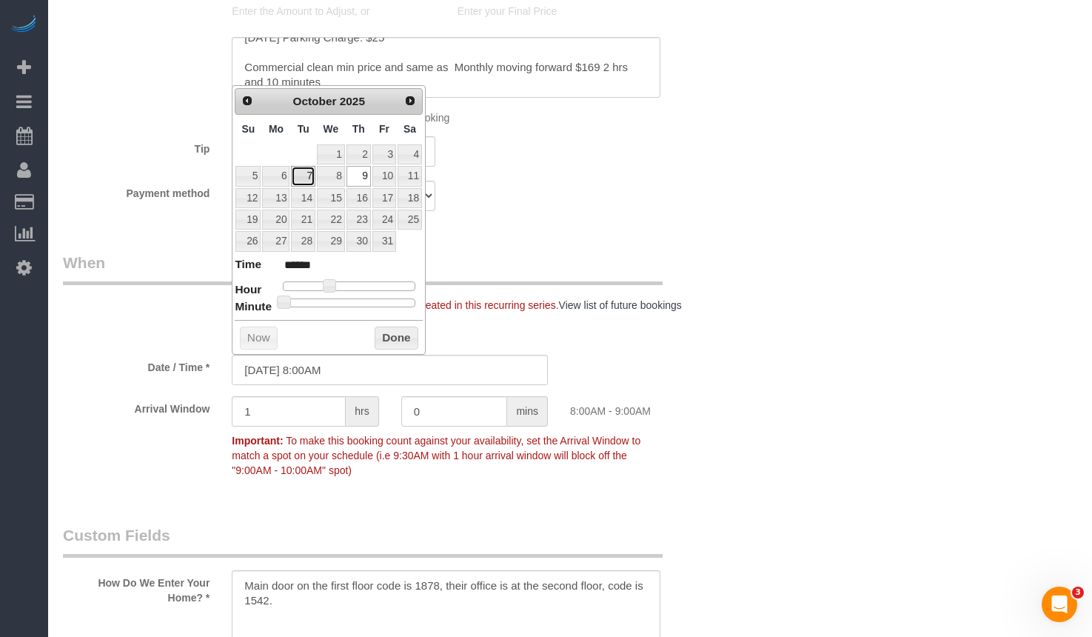
click at [298, 176] on link "7" at bounding box center [303, 176] width 24 height 20
type input "[DATE] 9:00AM"
type input "******"
type input "10/07/2025 10:00AM"
type input "*******"
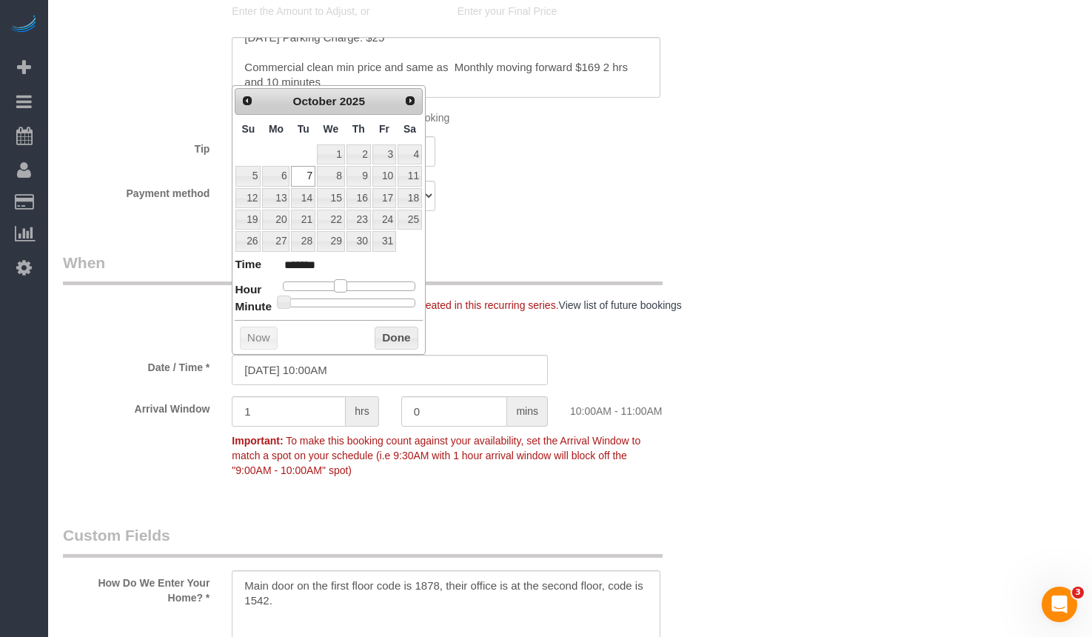
type input "[DATE] 9:00AM"
type input "******"
drag, startPoint x: 335, startPoint y: 286, endPoint x: 342, endPoint y: 291, distance: 8.0
click at [342, 291] on dl "Time ****** Hour Minute Second Millisecond Microsecond Time Zone ***** ***** **…" at bounding box center [329, 281] width 188 height 51
click at [663, 259] on div "Note: There are already future bookings created in this recurring series. View …" at bounding box center [390, 282] width 676 height 61
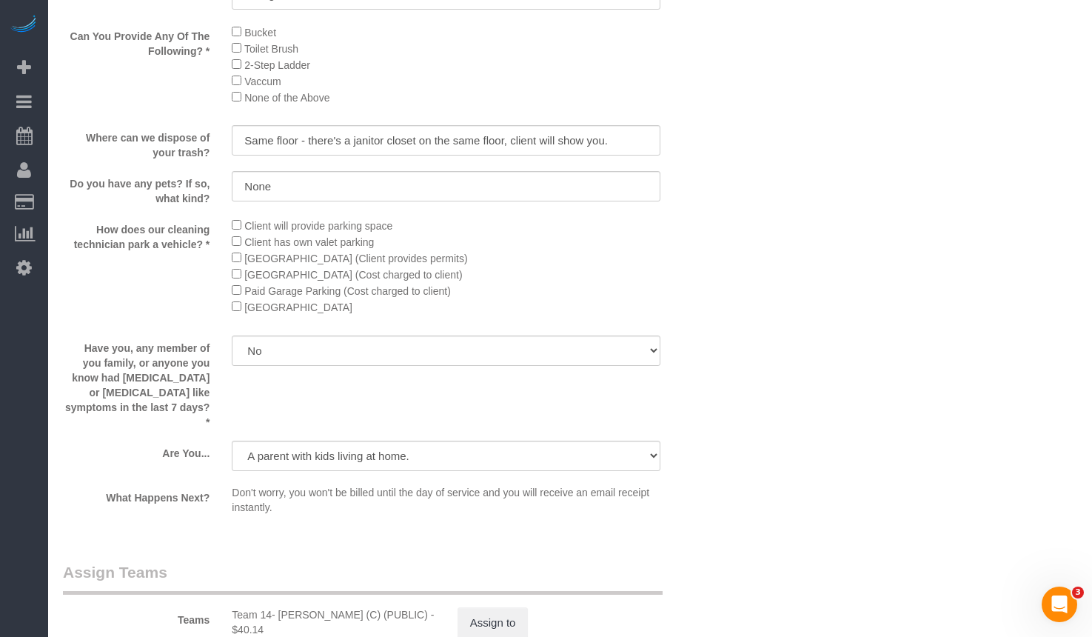
scroll to position [2517, 0]
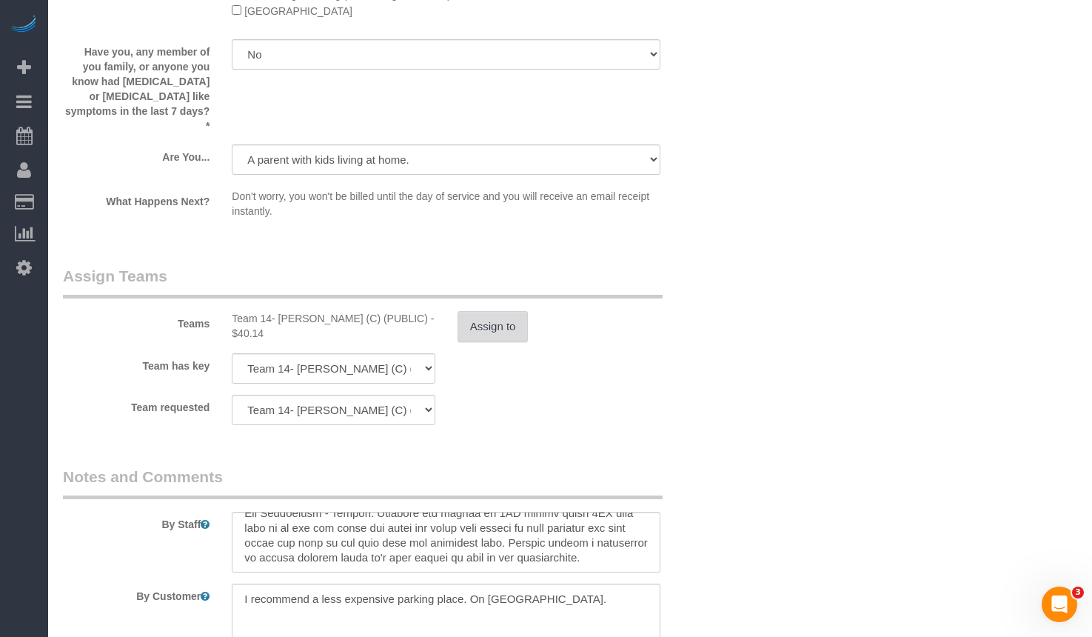
click at [496, 311] on button "Assign to" at bounding box center [492, 326] width 71 height 31
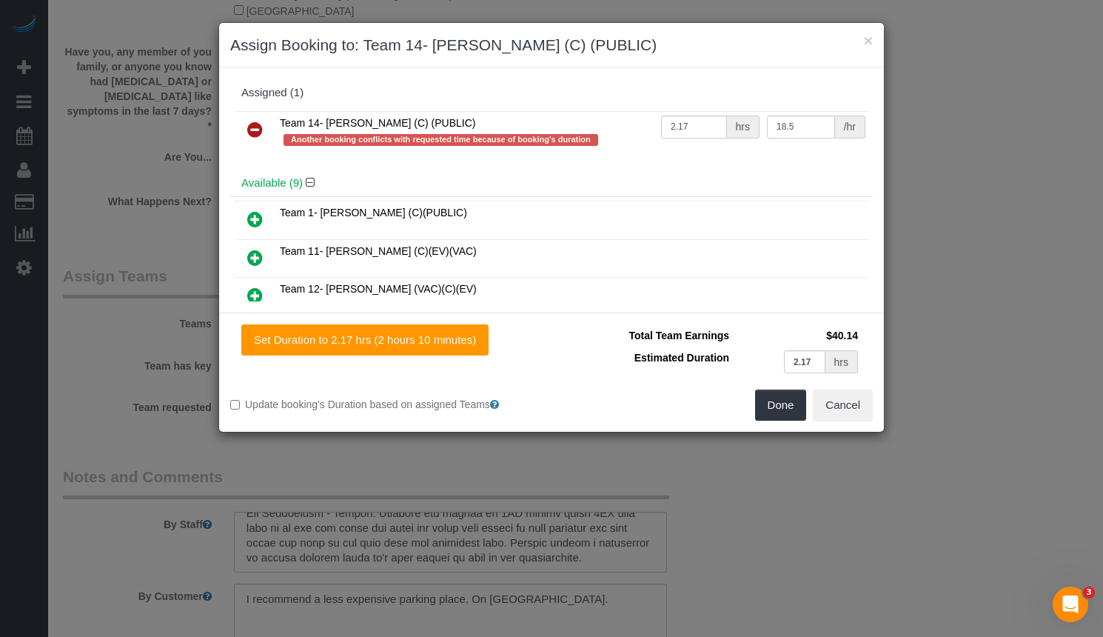
click at [253, 134] on icon at bounding box center [255, 130] width 16 height 18
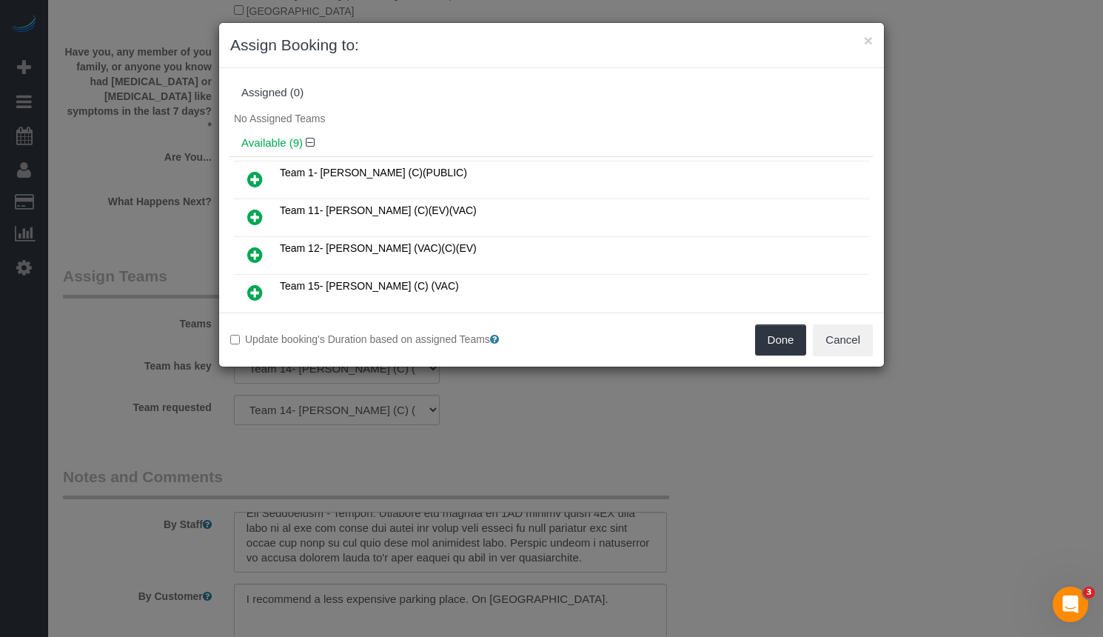
click at [250, 178] on icon at bounding box center [255, 179] width 16 height 18
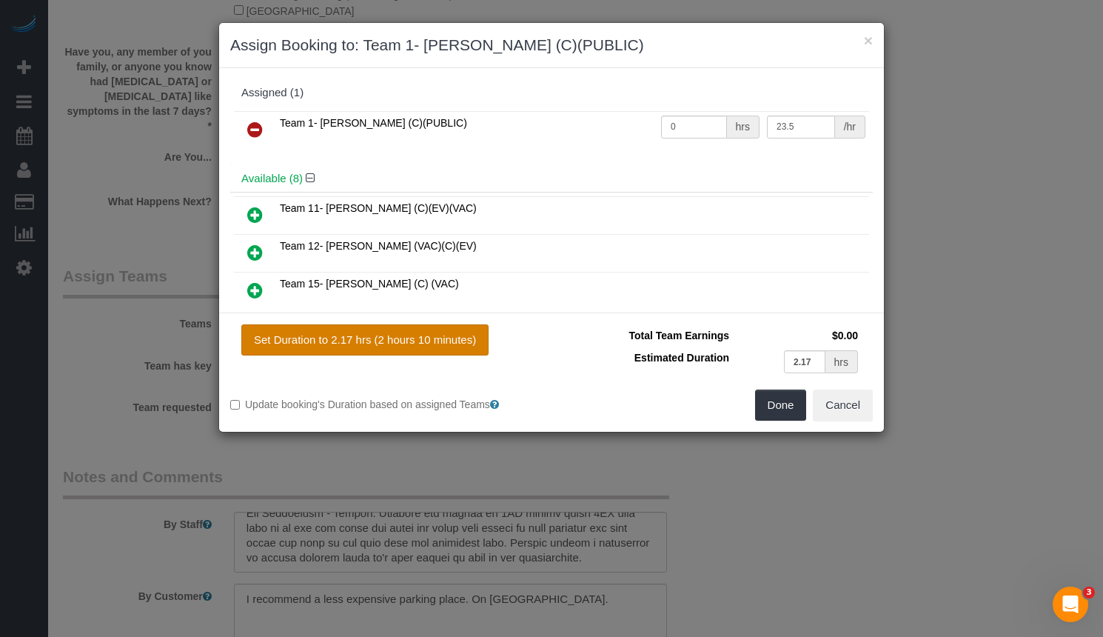
click at [417, 327] on button "Set Duration to 2.17 hrs (2 hours 10 minutes)" at bounding box center [364, 339] width 247 height 31
type input "2.17"
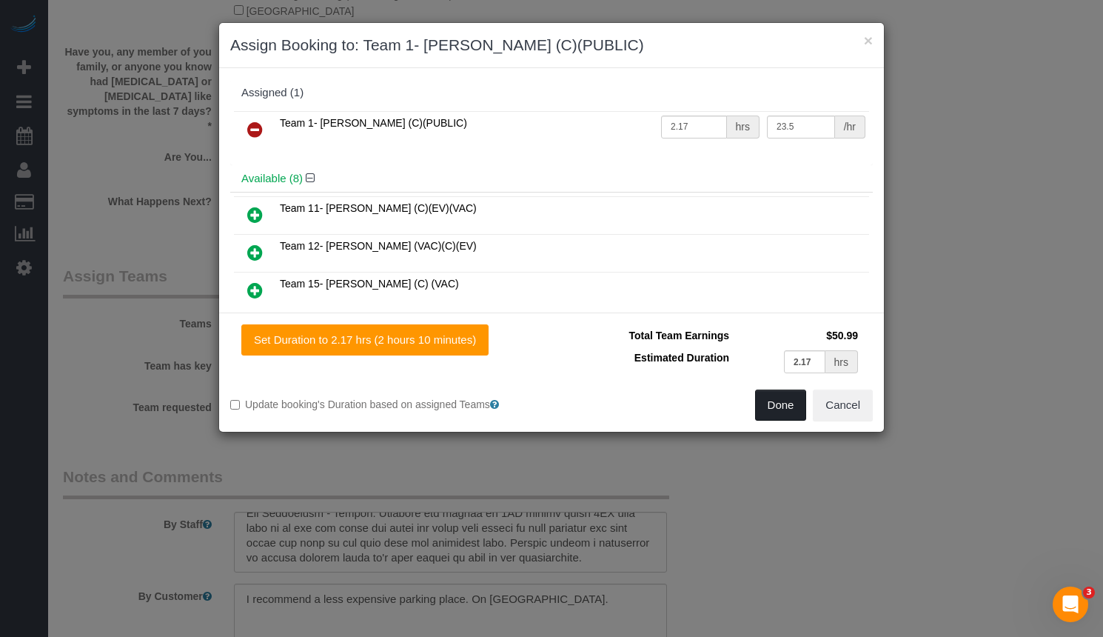
click at [775, 400] on button "Done" at bounding box center [781, 404] width 52 height 31
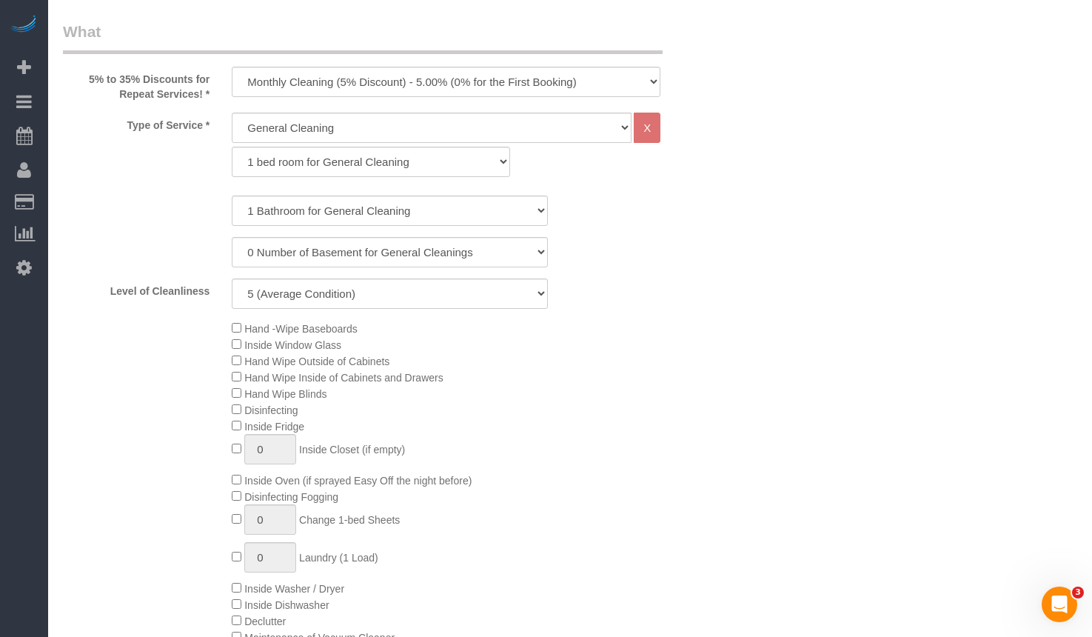
scroll to position [0, 0]
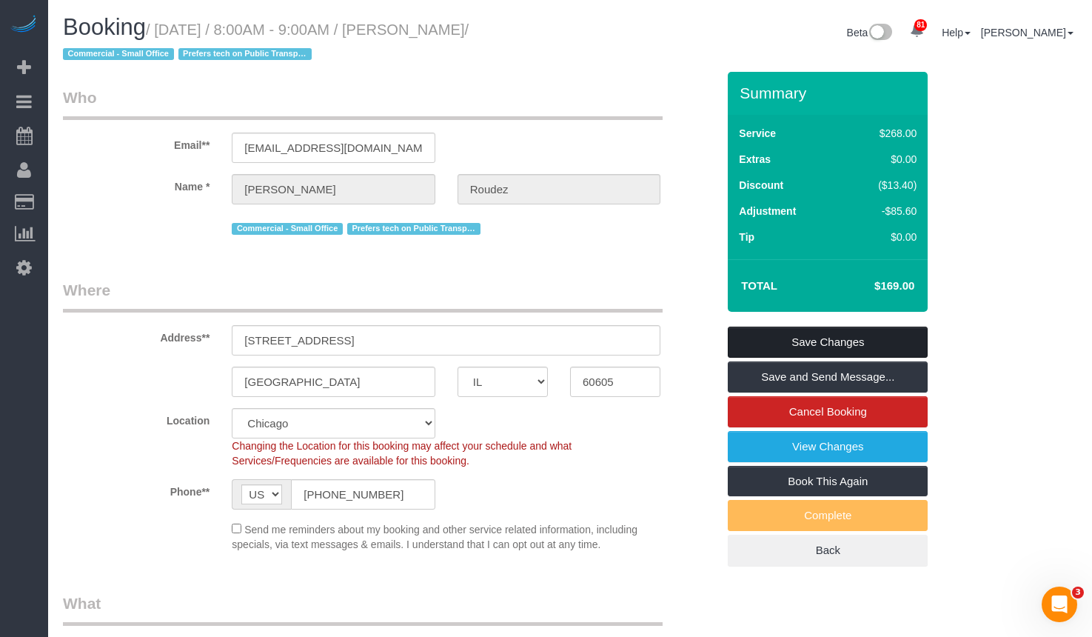
click at [868, 341] on link "Save Changes" at bounding box center [828, 341] width 200 height 31
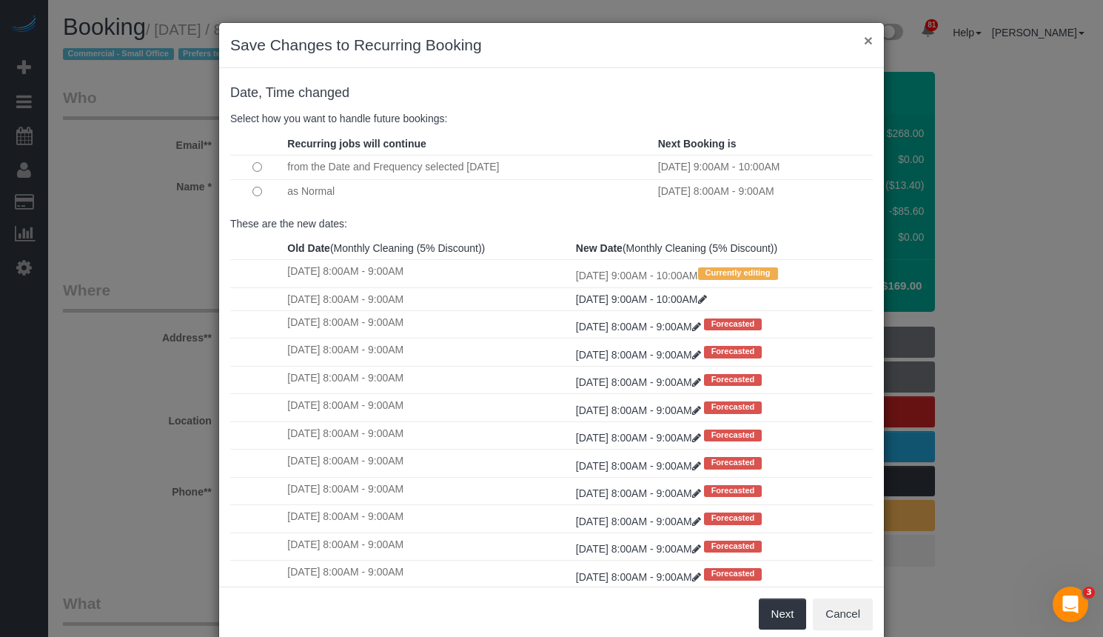
click at [866, 41] on button "×" at bounding box center [868, 41] width 9 height 16
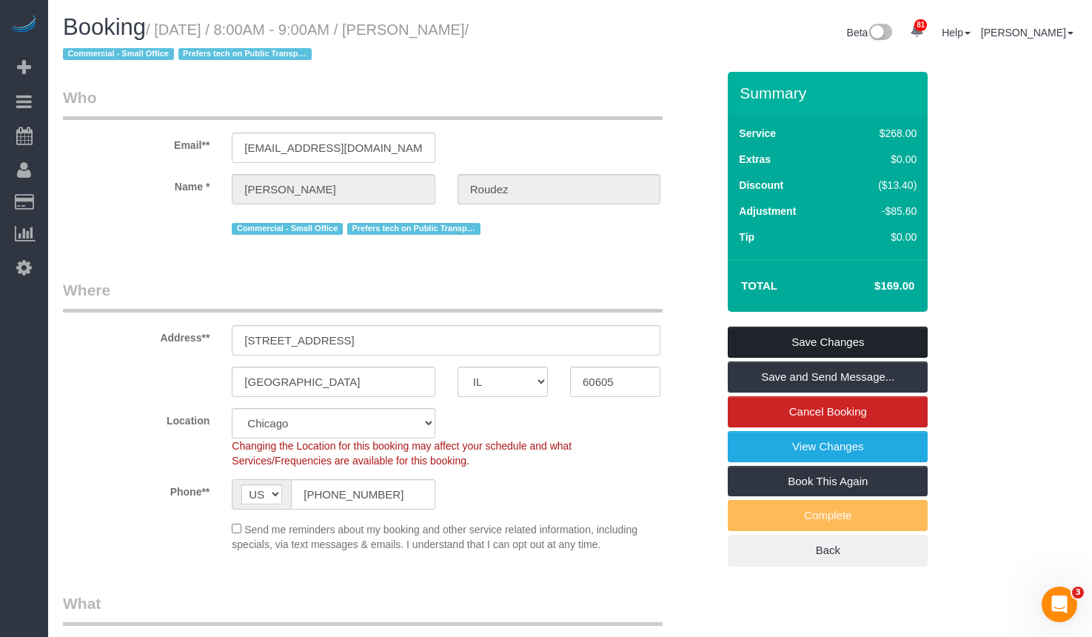
click at [882, 335] on link "Save Changes" at bounding box center [828, 341] width 200 height 31
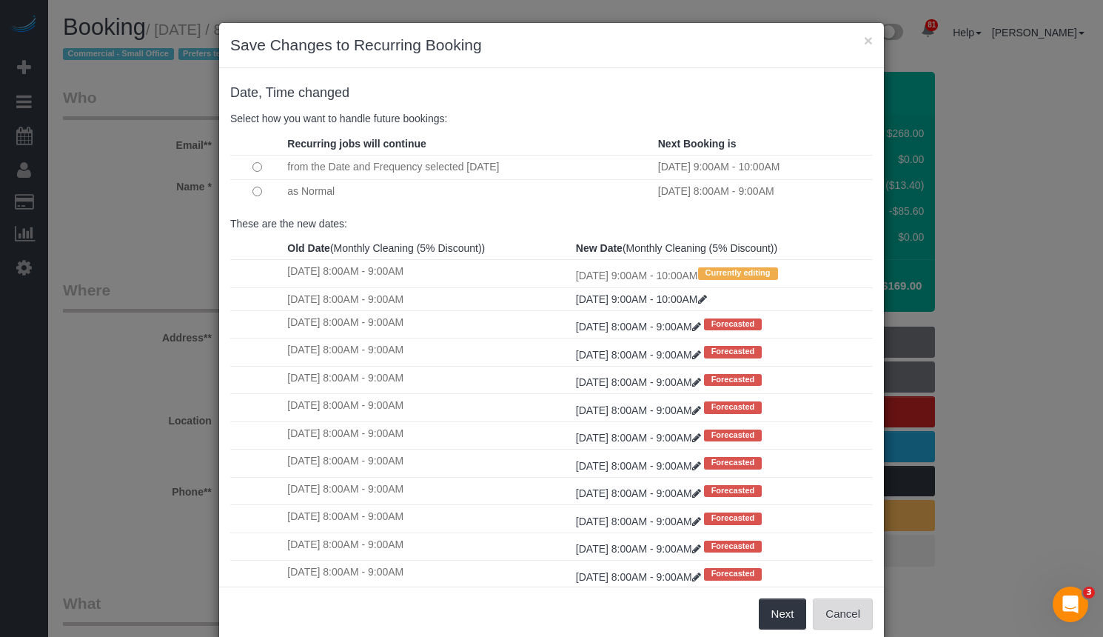
click at [842, 606] on button "Cancel" at bounding box center [843, 613] width 60 height 31
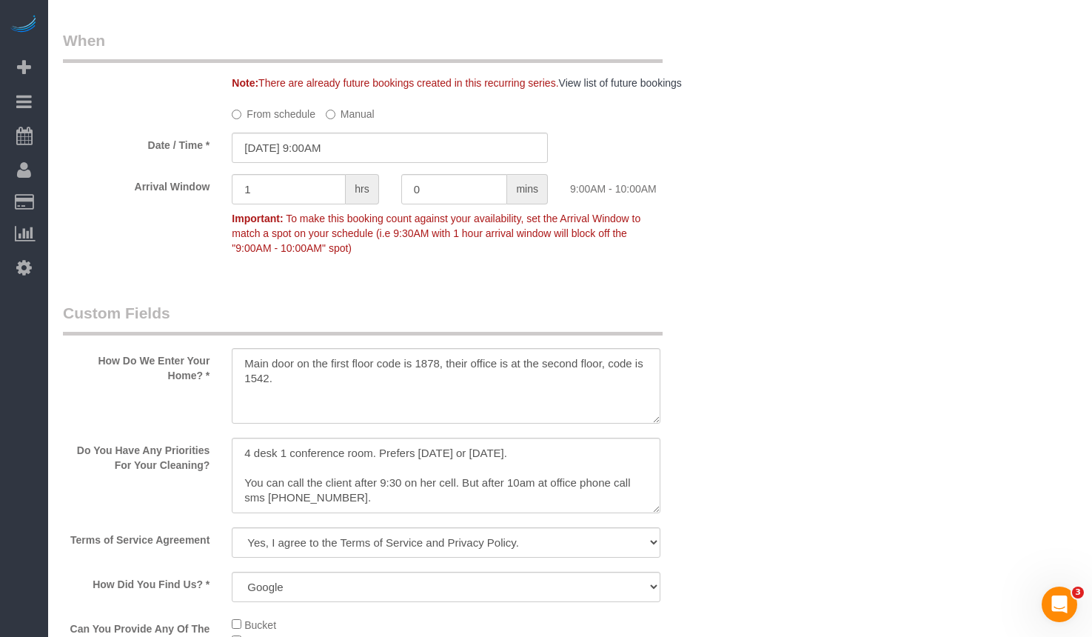
scroll to position [1999, 0]
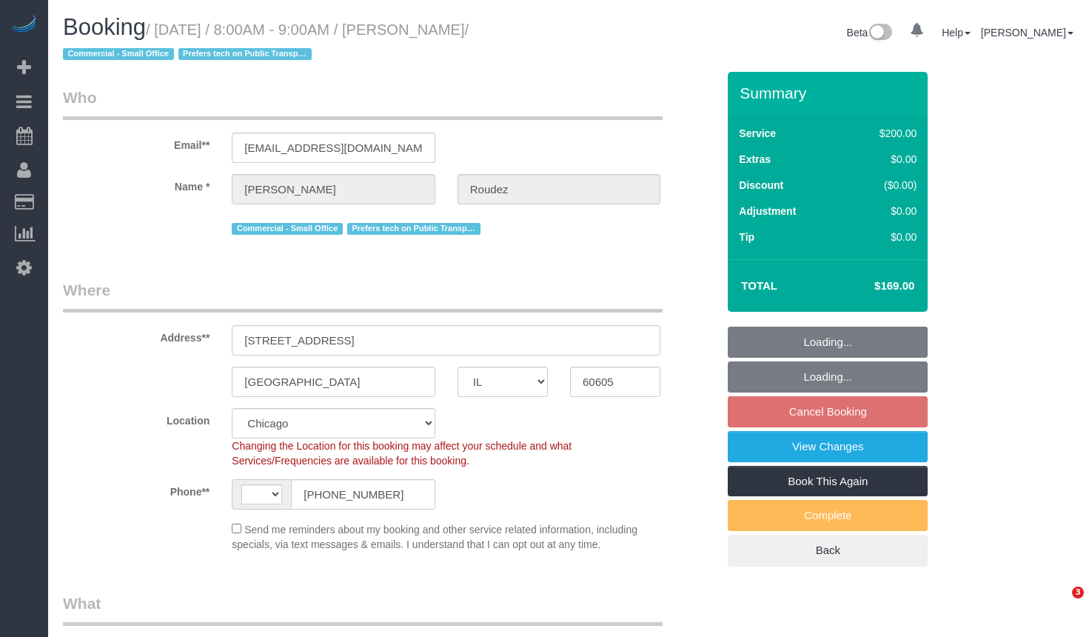
select select "IL"
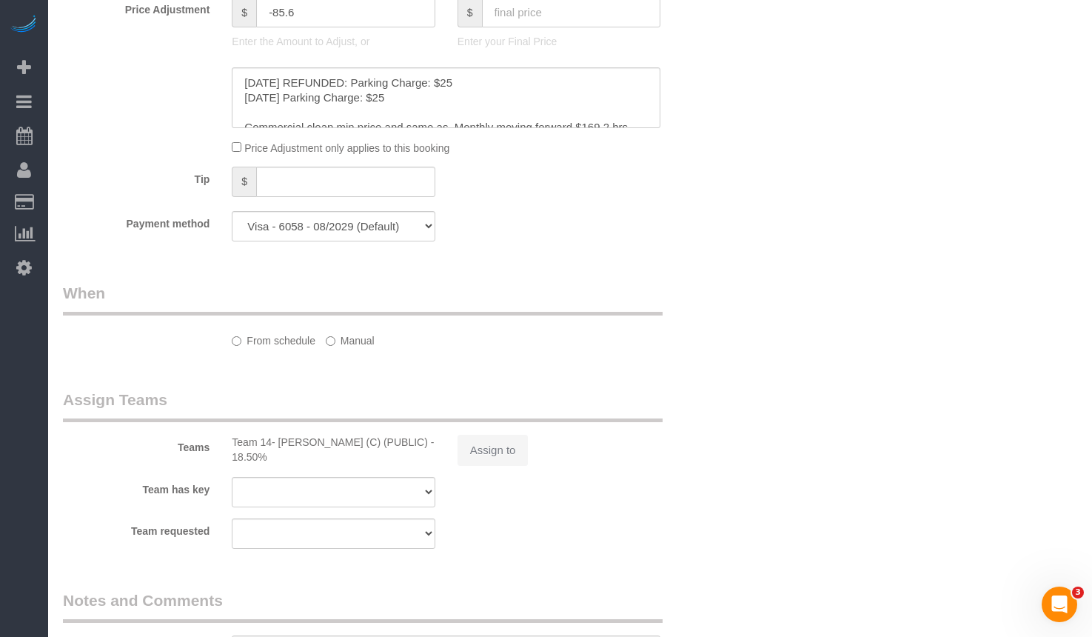
select select "string:[GEOGRAPHIC_DATA]"
select select "object:817"
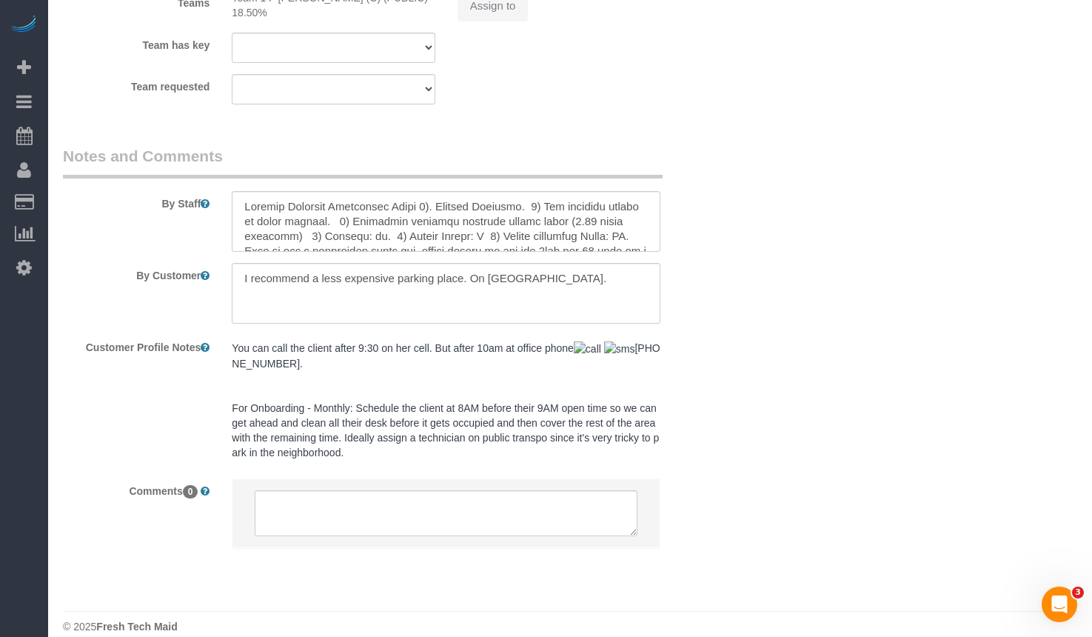
select select "number:1"
select select "number:58"
select select "number:139"
select select "number:104"
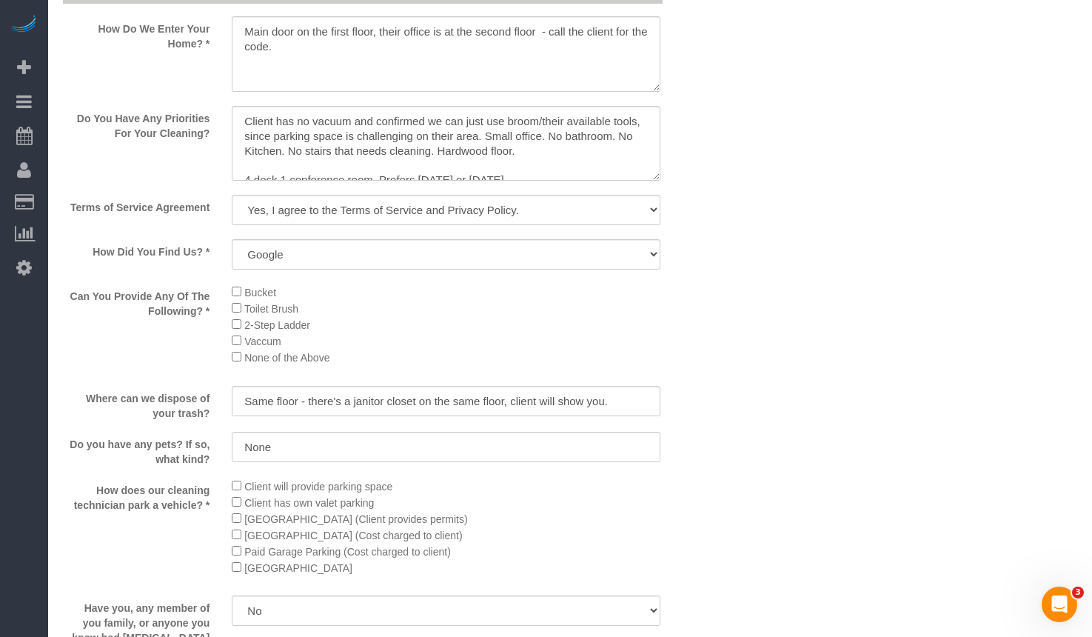
select select "object:1292"
select select "512"
select select "5"
select select "spot1"
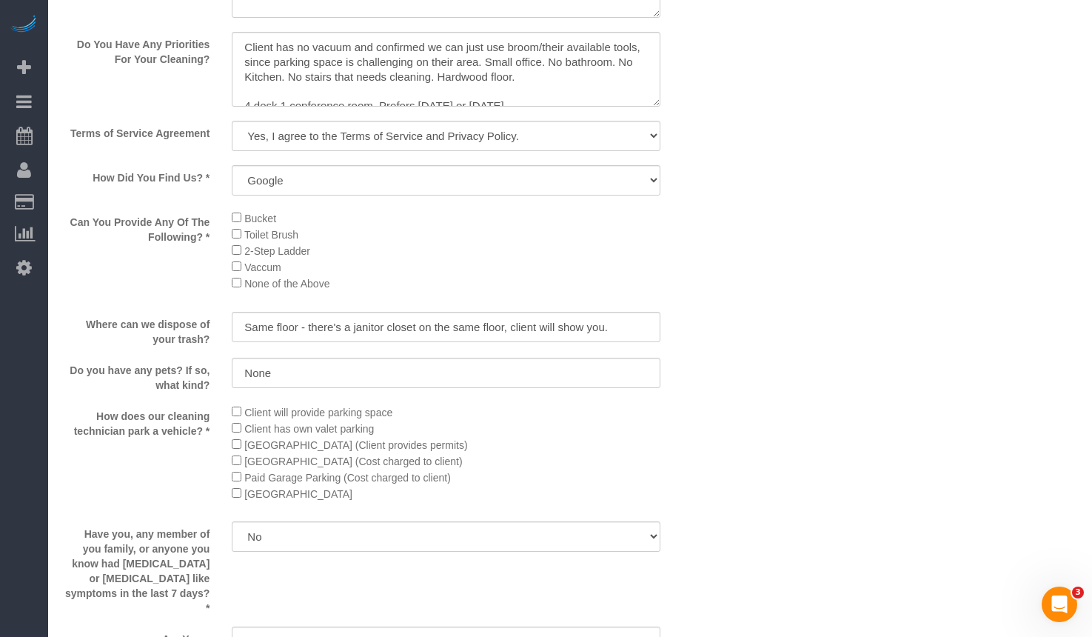
select select "5"
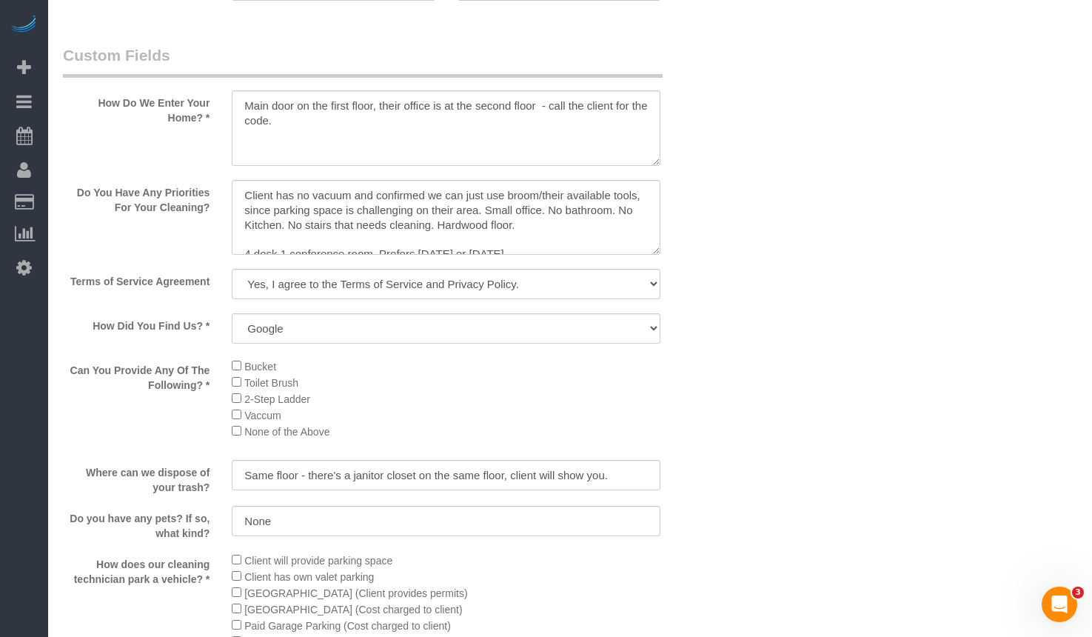
scroll to position [1717, 0]
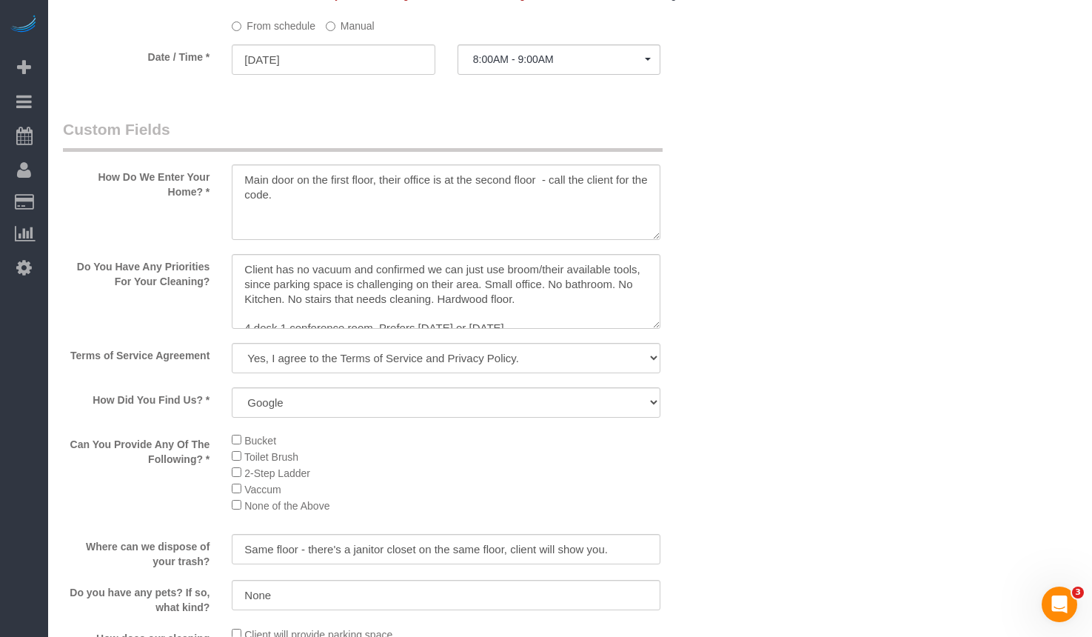
drag, startPoint x: 385, startPoint y: 162, endPoint x: 379, endPoint y: 180, distance: 18.7
click at [384, 162] on div "How Do We Enter Your Home? *" at bounding box center [390, 180] width 676 height 124
click at [372, 188] on textarea at bounding box center [446, 202] width 429 height 76
click at [369, 181] on textarea at bounding box center [446, 202] width 429 height 76
click at [484, 193] on textarea at bounding box center [446, 202] width 429 height 76
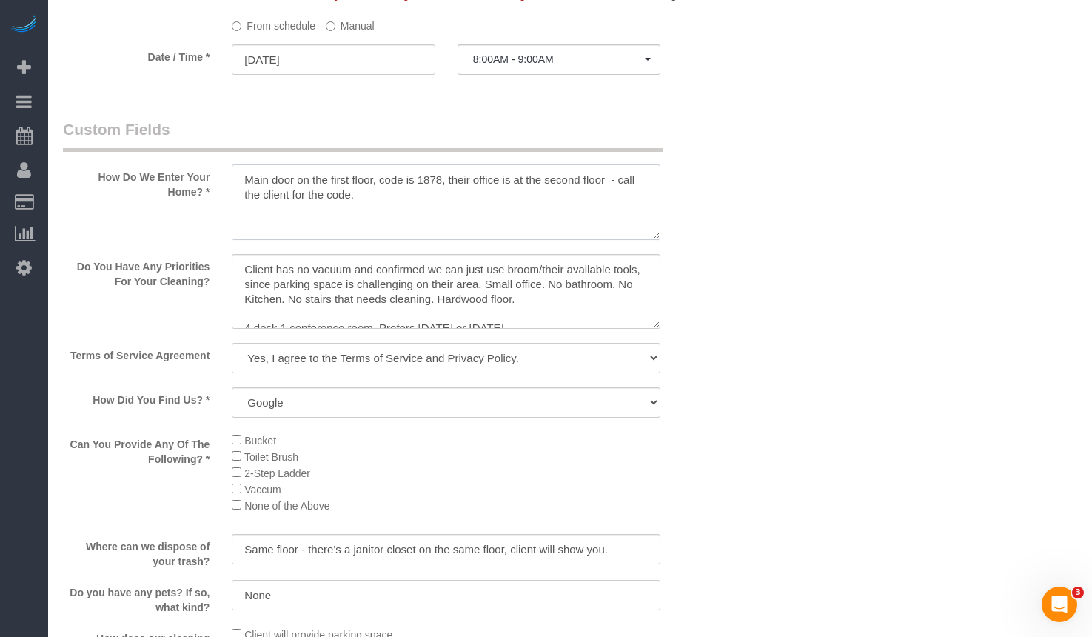
drag, startPoint x: 597, startPoint y: 177, endPoint x: 667, endPoint y: 214, distance: 78.8
click at [667, 214] on div at bounding box center [446, 203] width 451 height 78
type textarea "Main door on the first floor, code is 1878, their office is at the second floor…"
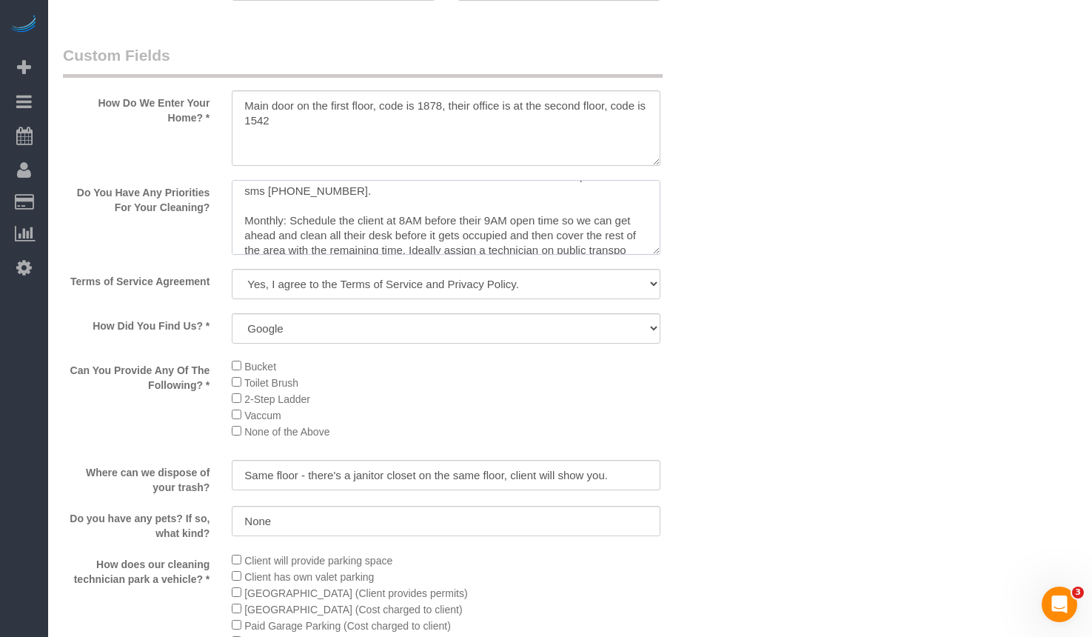
scroll to position [132, 0]
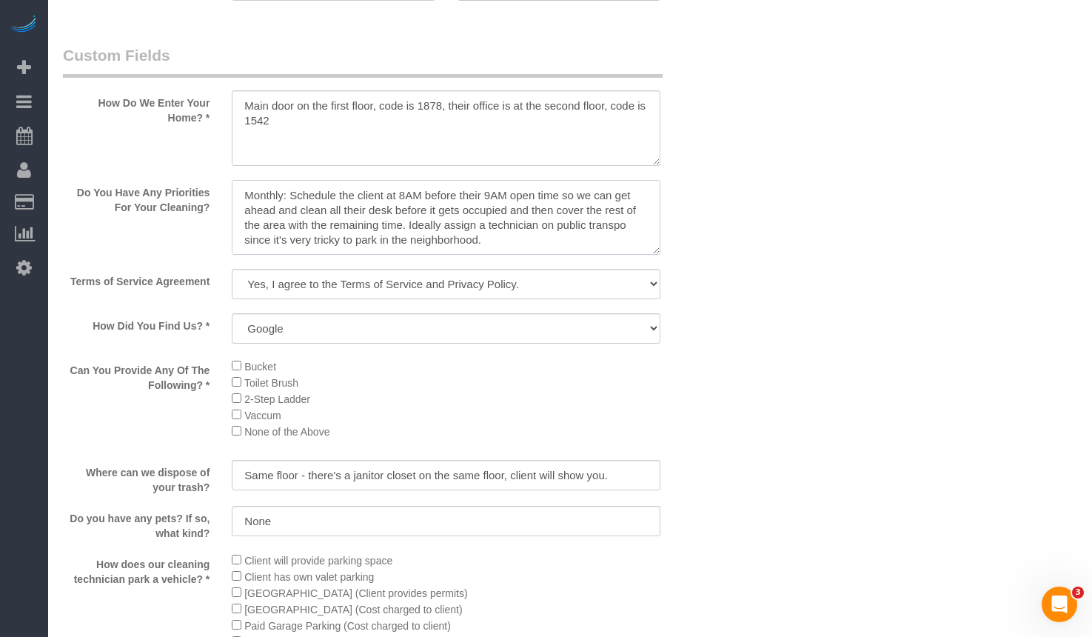
drag, startPoint x: 529, startPoint y: 248, endPoint x: 238, endPoint y: 202, distance: 295.2
click at [238, 202] on textarea at bounding box center [446, 218] width 429 height 76
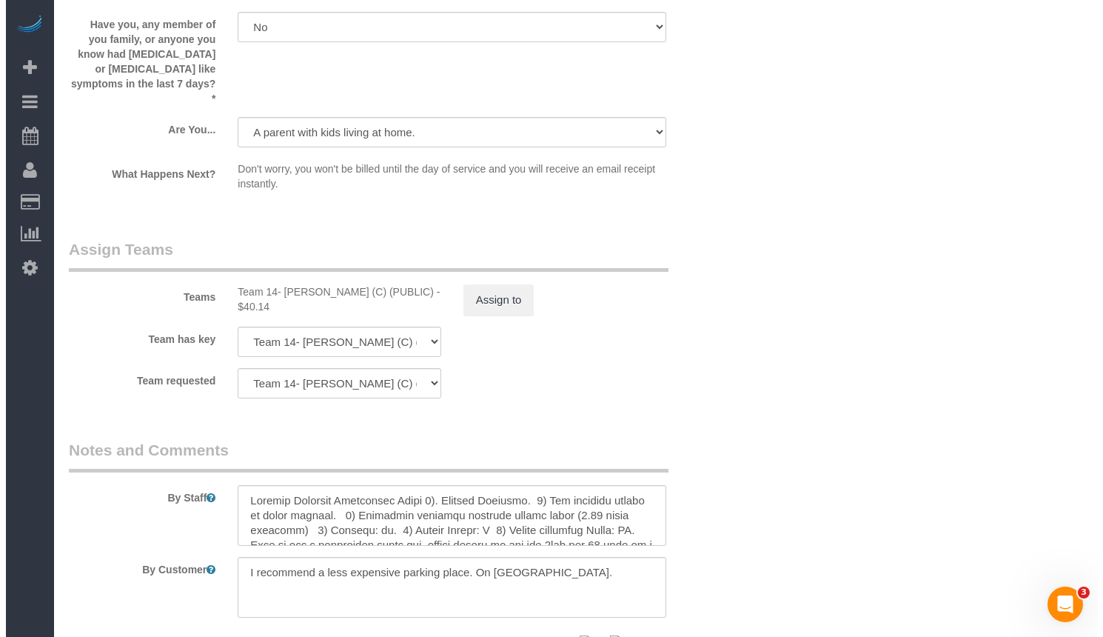
scroll to position [2374, 0]
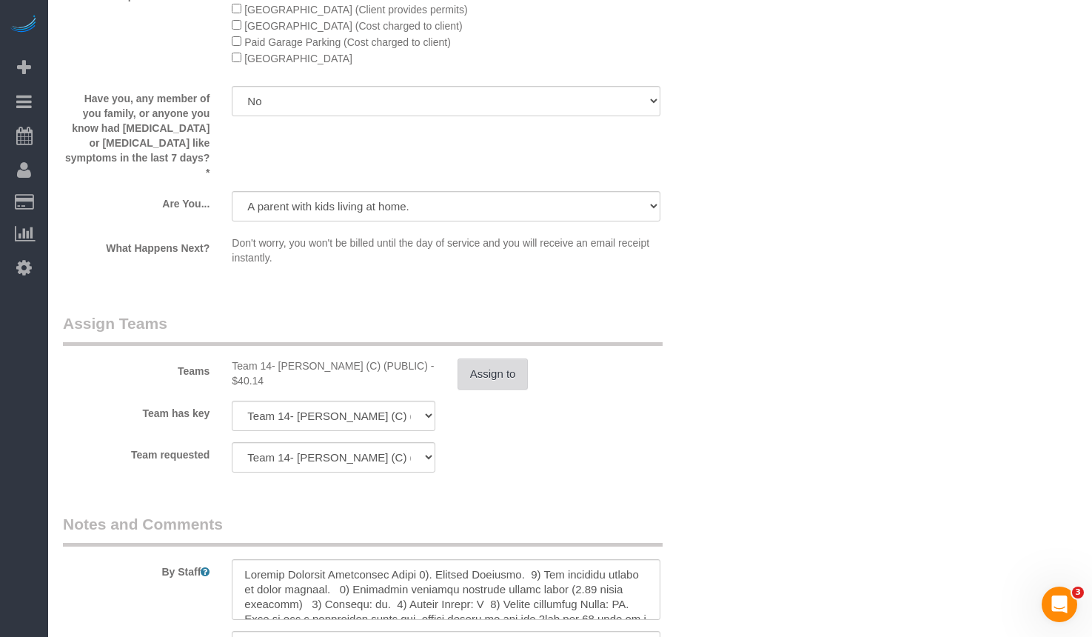
type textarea "Client has no vacuum and confirmed we can just use broom/their available tools,…"
click at [523, 358] on button "Assign to" at bounding box center [492, 373] width 71 height 31
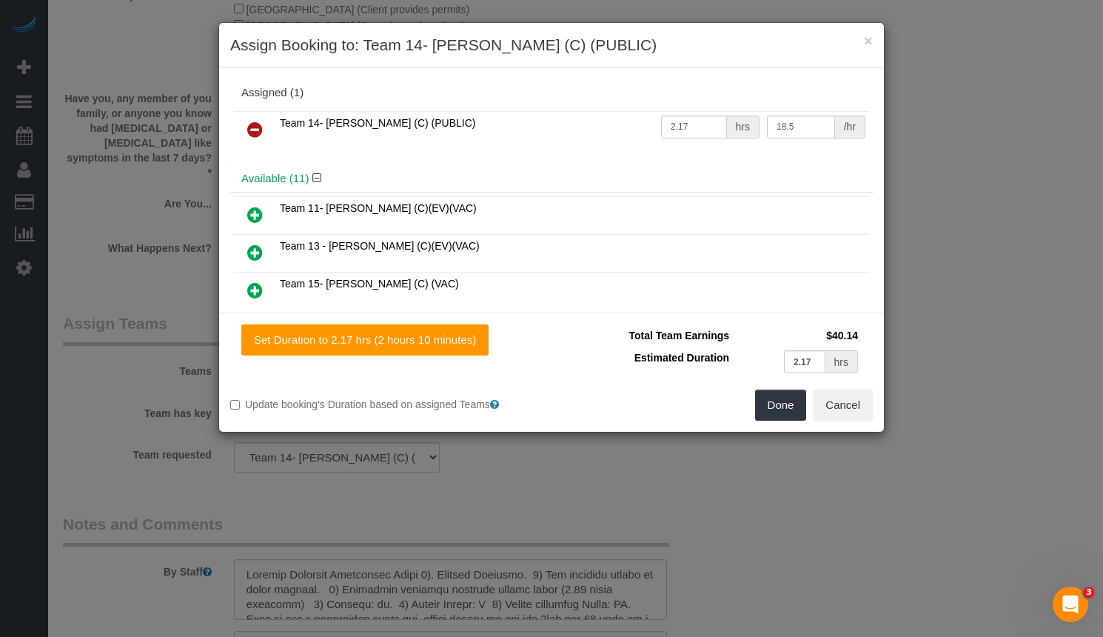
click at [260, 132] on icon at bounding box center [255, 130] width 16 height 18
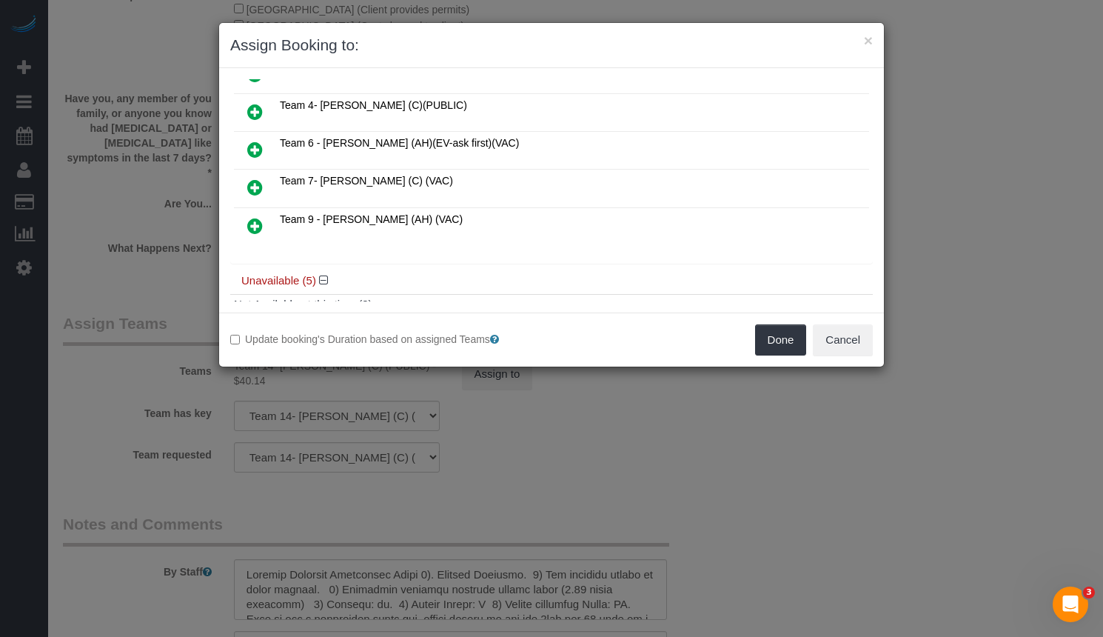
scroll to position [444, 0]
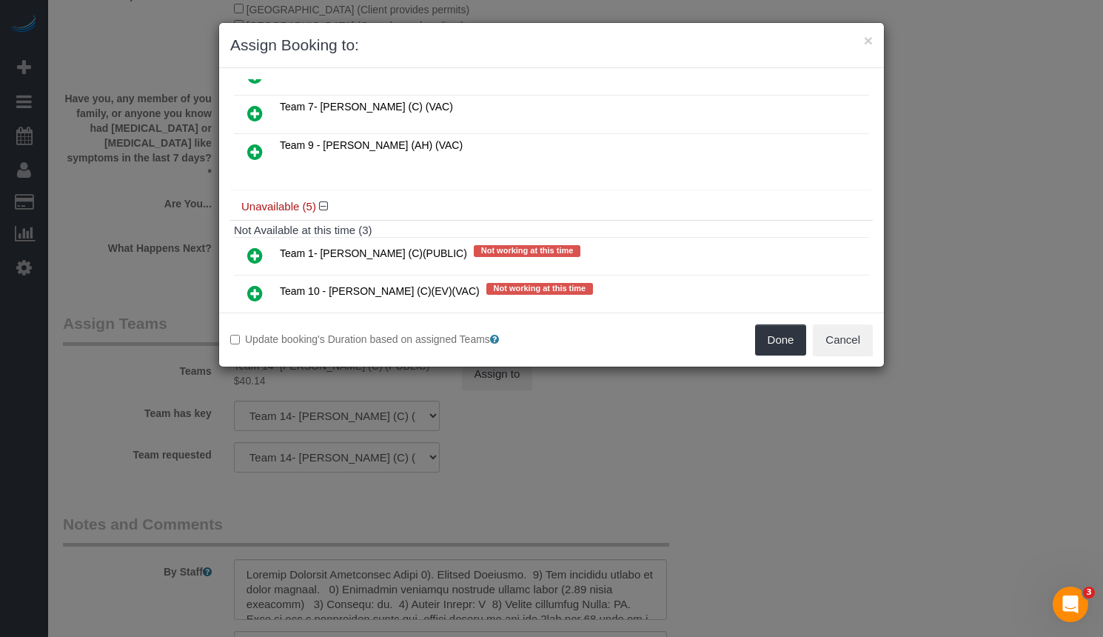
click at [255, 247] on icon at bounding box center [255, 255] width 16 height 18
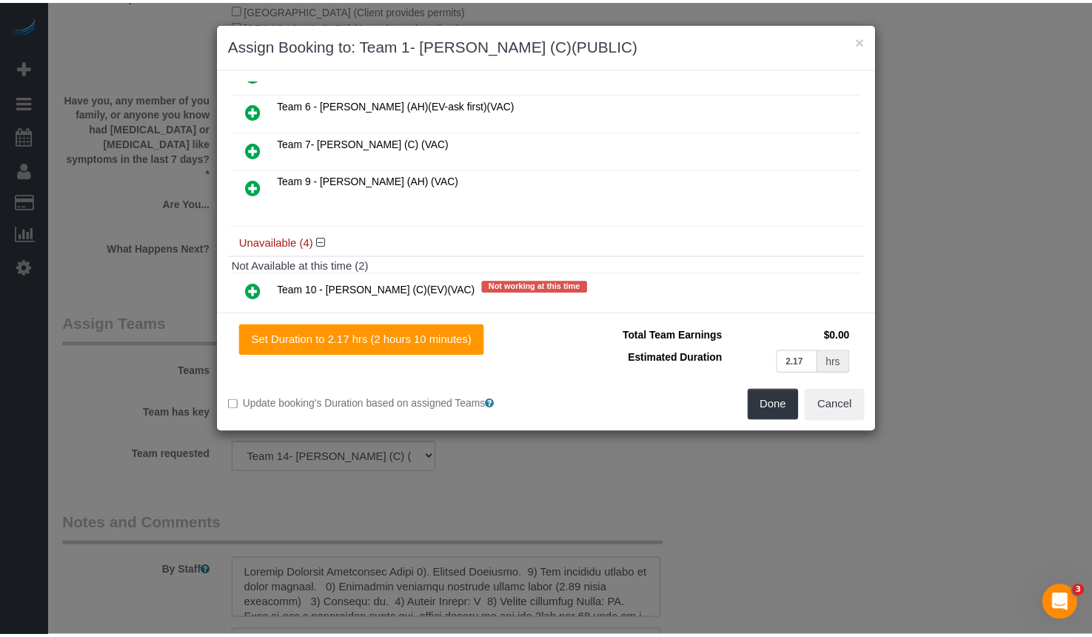
scroll to position [479, 0]
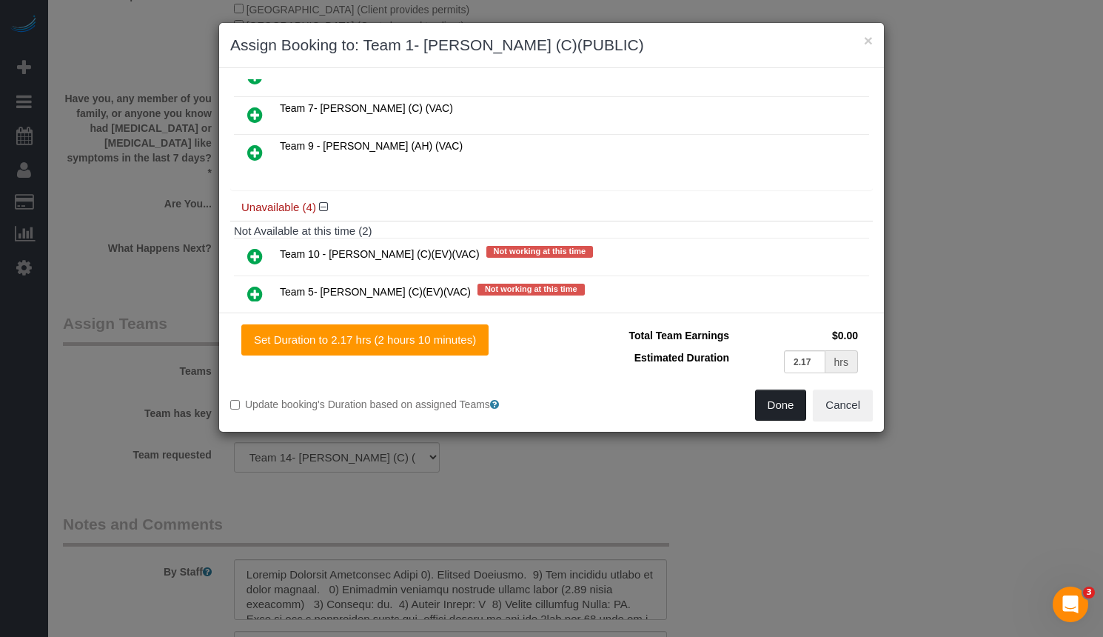
click at [784, 403] on button "Done" at bounding box center [781, 404] width 52 height 31
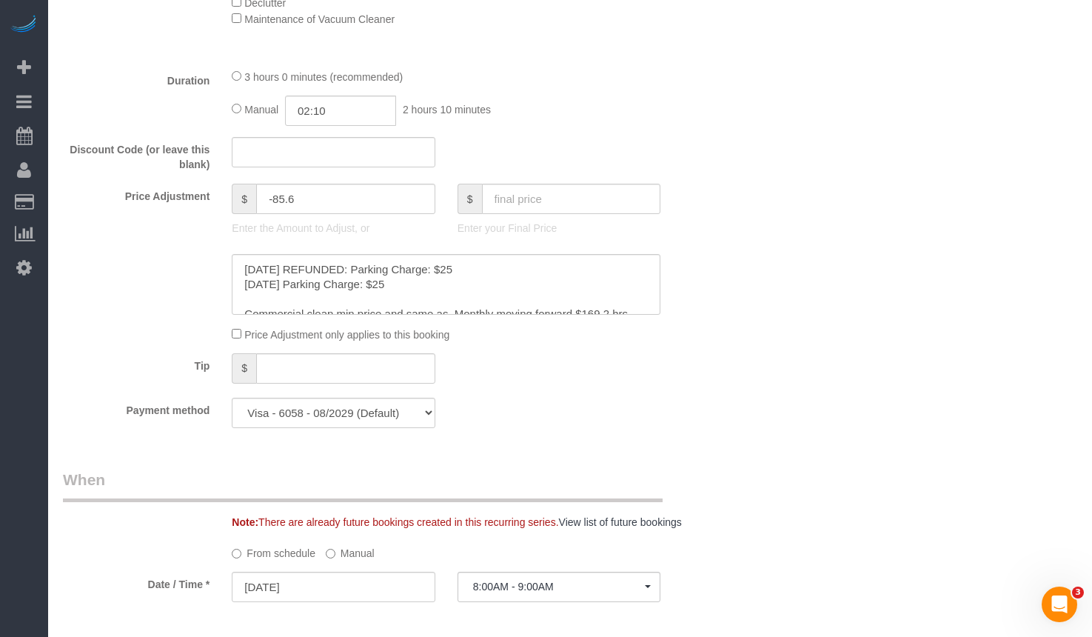
scroll to position [1264, 0]
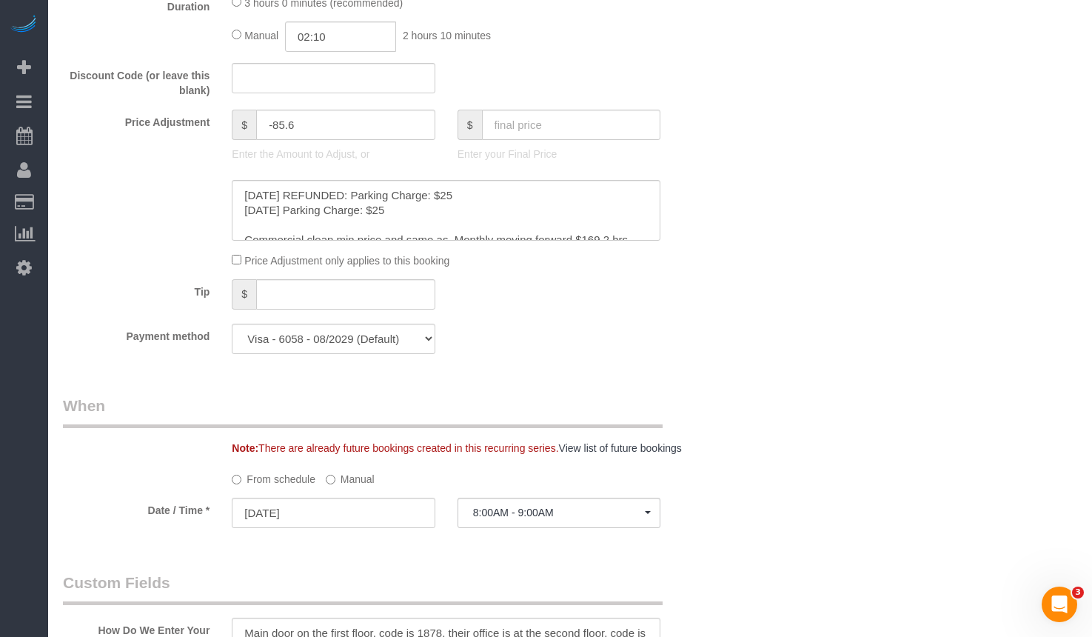
click at [345, 482] on label "Manual" at bounding box center [350, 476] width 49 height 20
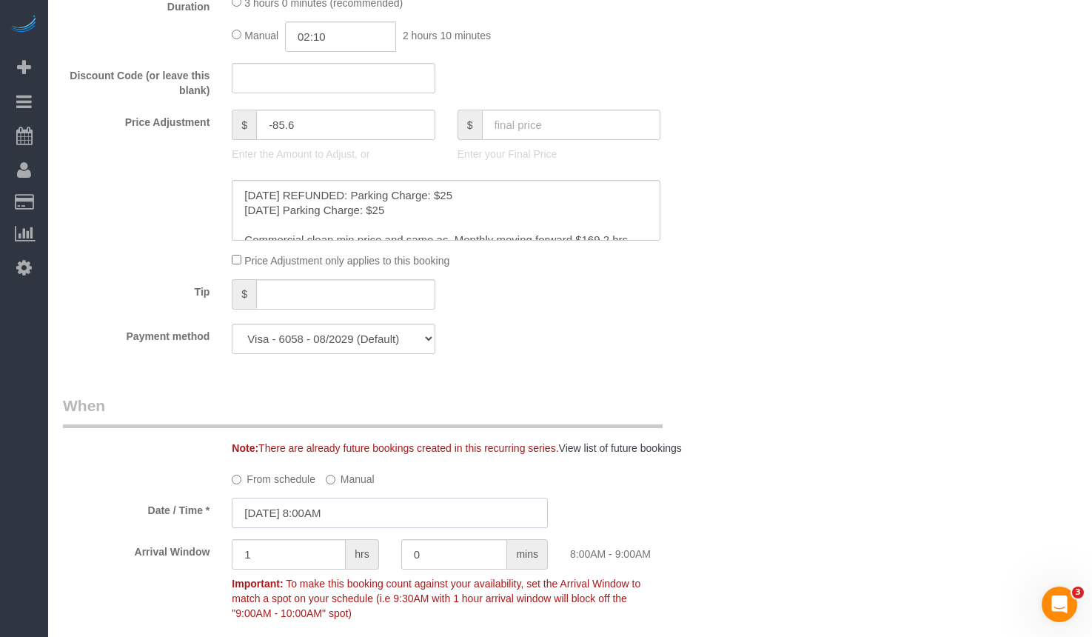
click at [351, 517] on input "[DATE] 8:00AM" at bounding box center [390, 512] width 316 height 30
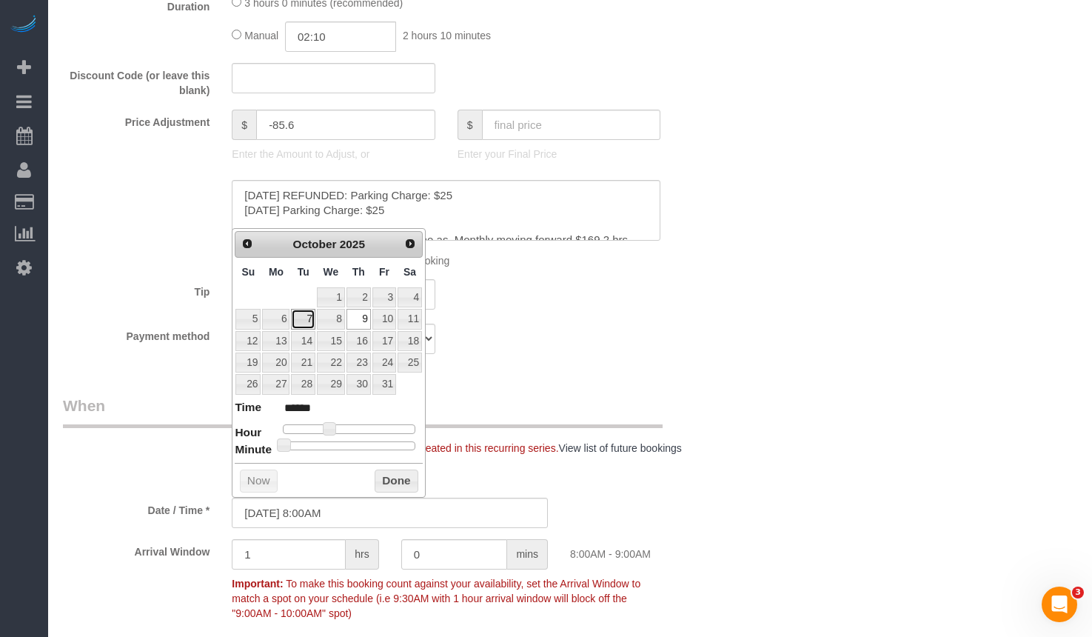
click at [303, 317] on link "7" at bounding box center [303, 319] width 24 height 20
drag, startPoint x: 387, startPoint y: 476, endPoint x: 377, endPoint y: 500, distance: 26.5
click at [387, 476] on button "Done" at bounding box center [397, 481] width 44 height 24
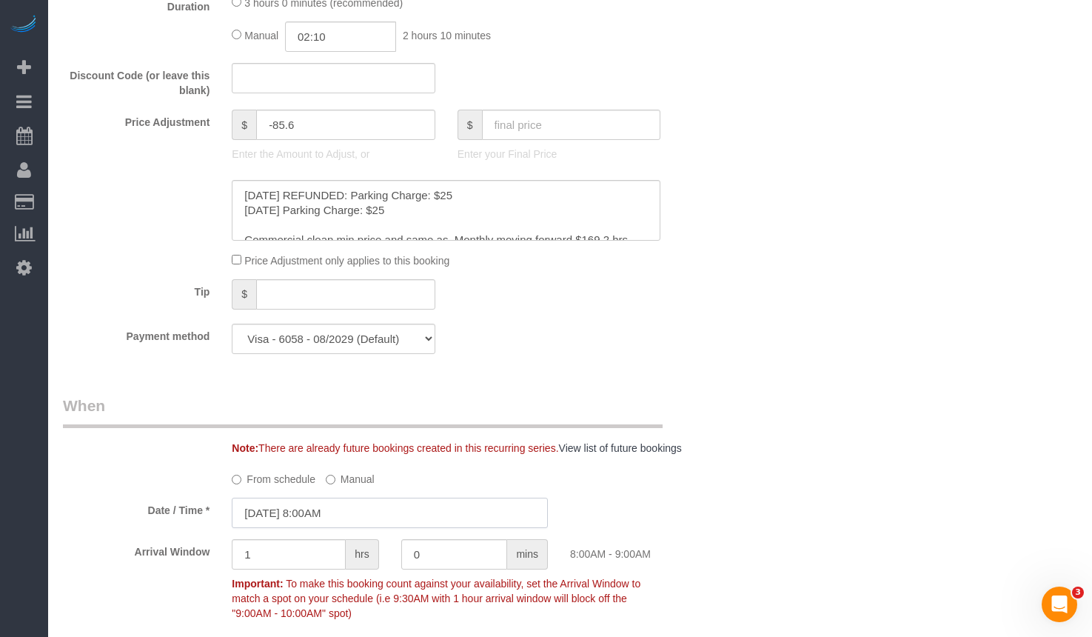
click at [332, 511] on input "[DATE] 8:00AM" at bounding box center [390, 512] width 316 height 30
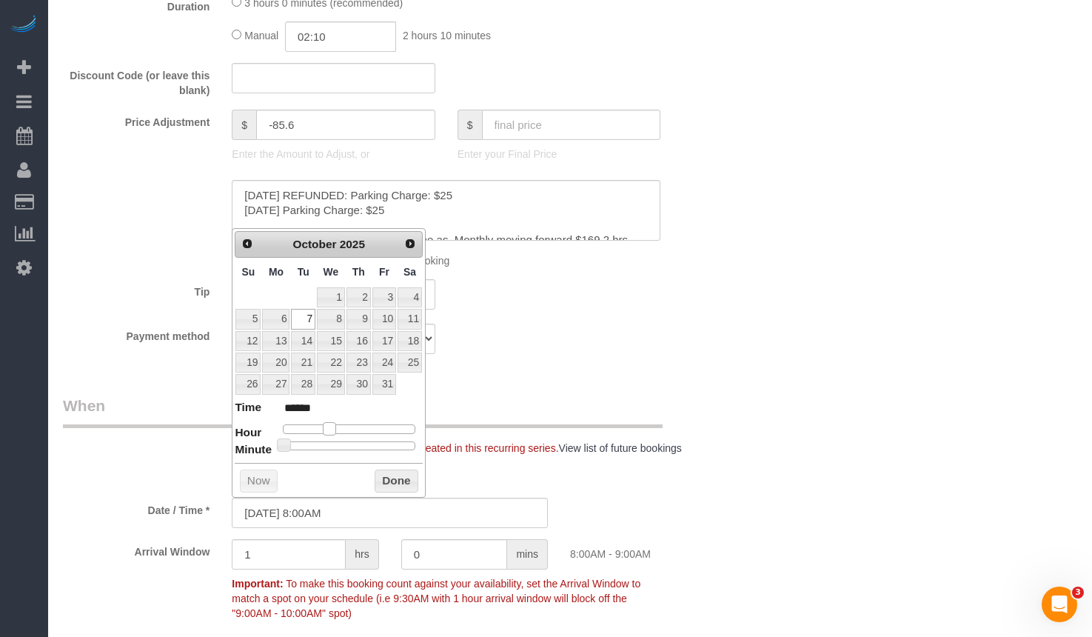
type input "[DATE] 9:00AM"
type input "******"
drag, startPoint x: 335, startPoint y: 428, endPoint x: 343, endPoint y: 429, distance: 7.5
click at [343, 429] on div at bounding box center [349, 428] width 132 height 9
click at [382, 476] on button "Done" at bounding box center [397, 481] width 44 height 24
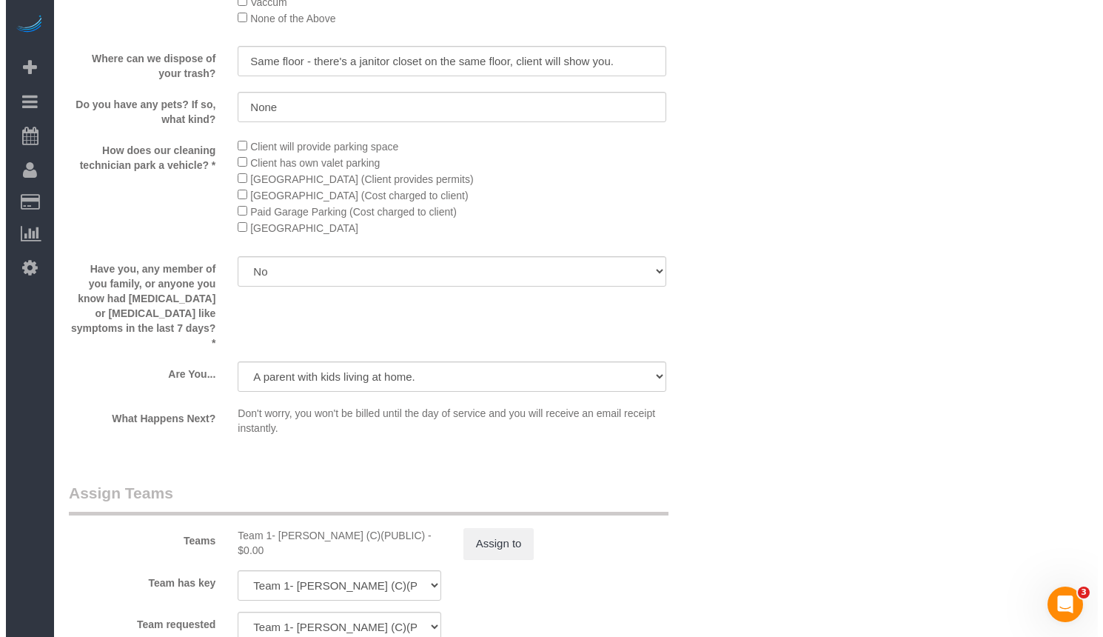
scroll to position [2448, 0]
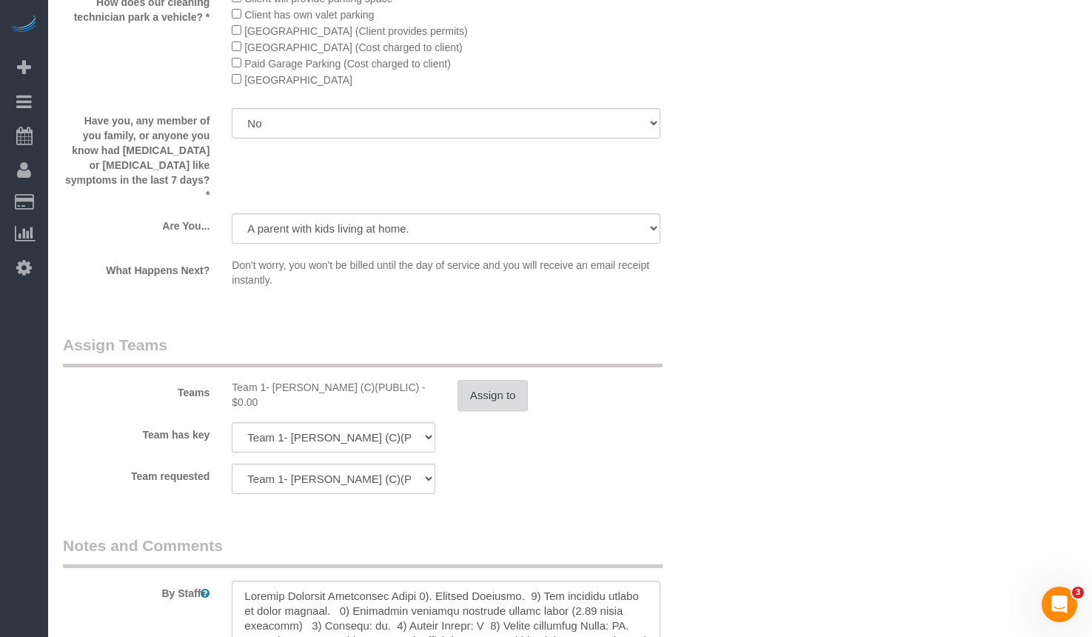
click at [483, 380] on button "Assign to" at bounding box center [492, 395] width 71 height 31
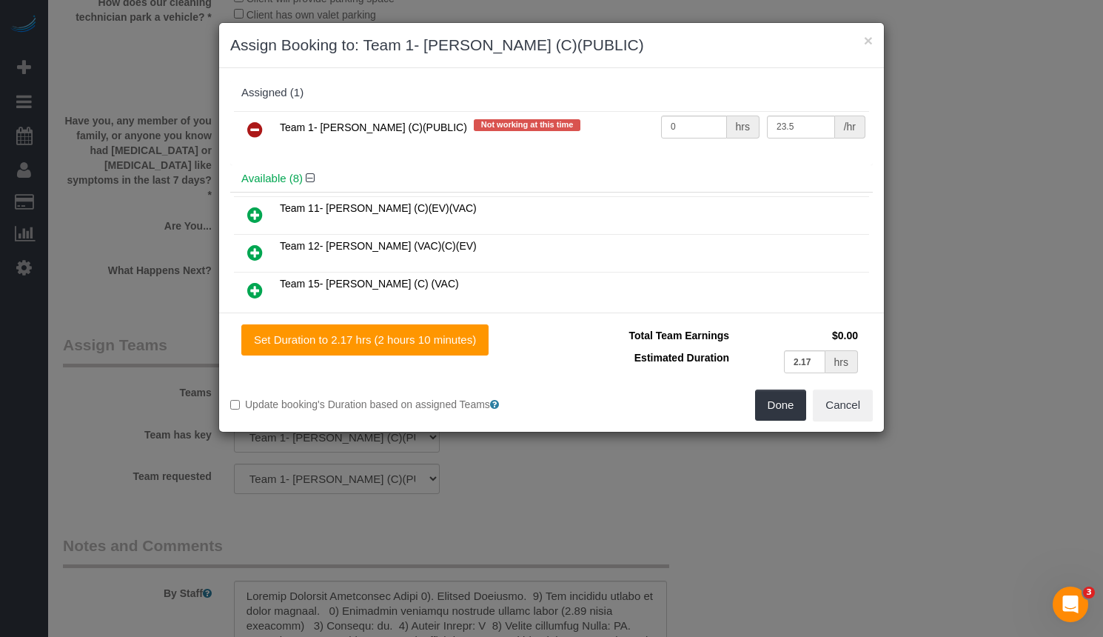
click at [258, 127] on icon at bounding box center [255, 130] width 16 height 18
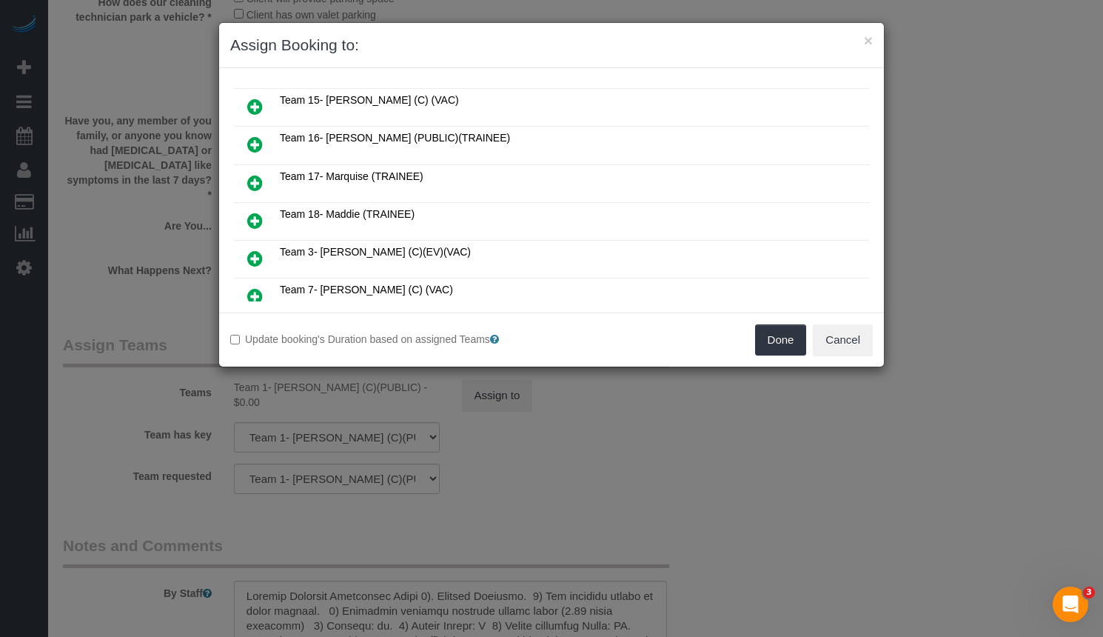
scroll to position [296, 0]
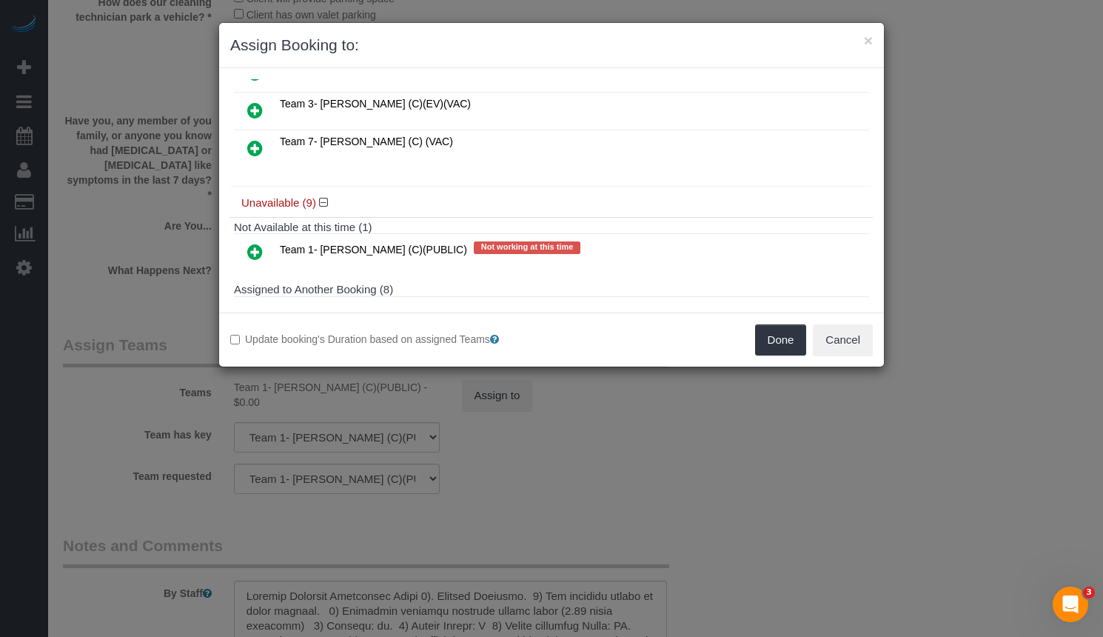
click at [247, 244] on icon at bounding box center [255, 252] width 16 height 18
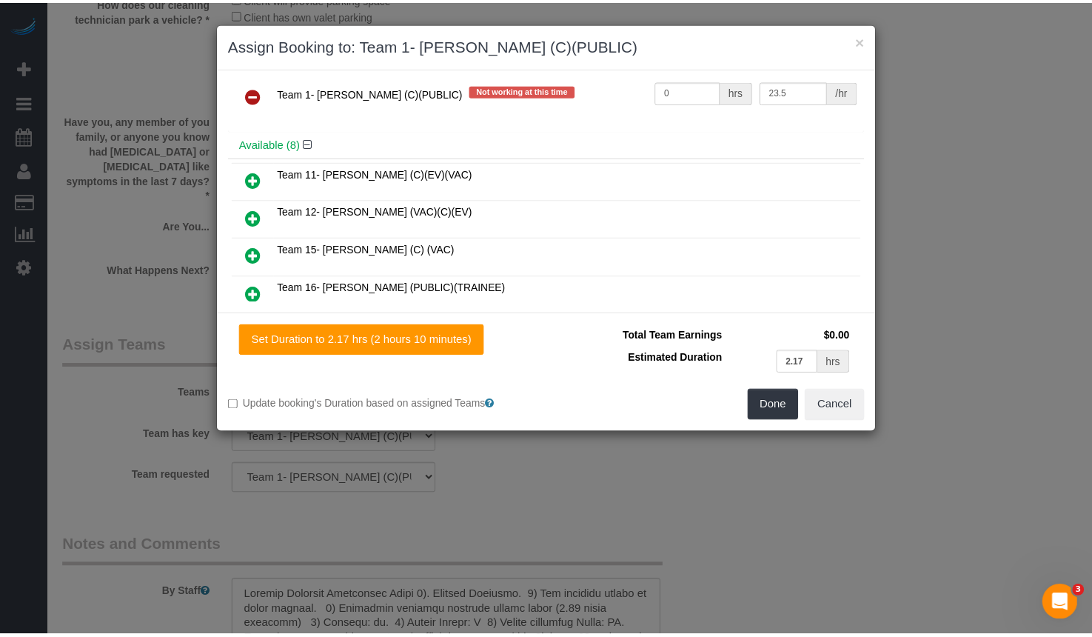
scroll to position [0, 0]
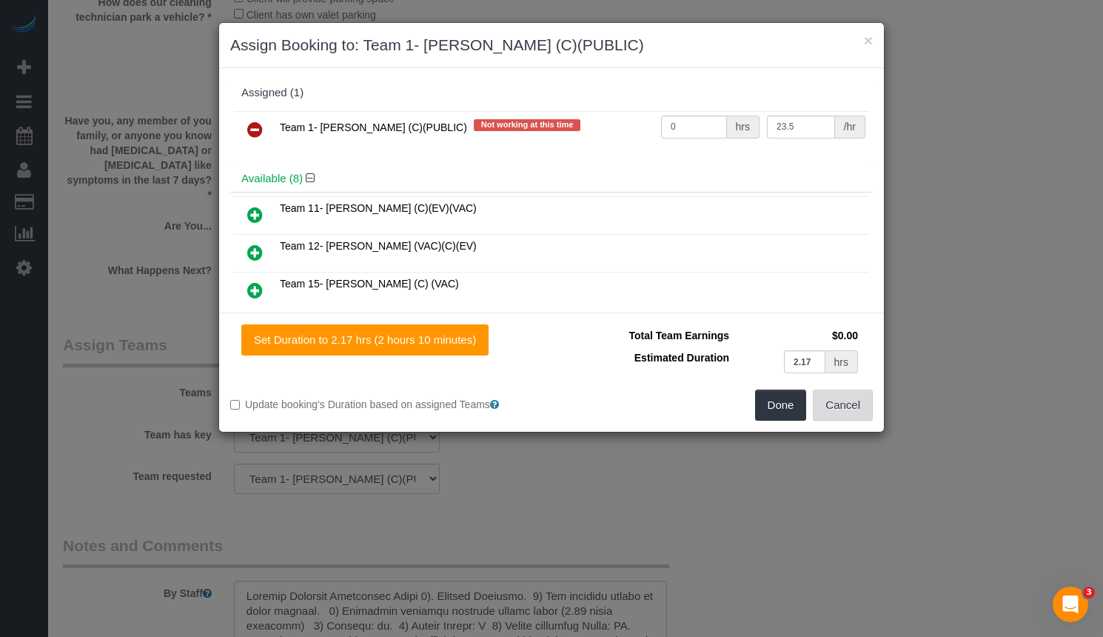
click at [840, 406] on button "Cancel" at bounding box center [843, 404] width 60 height 31
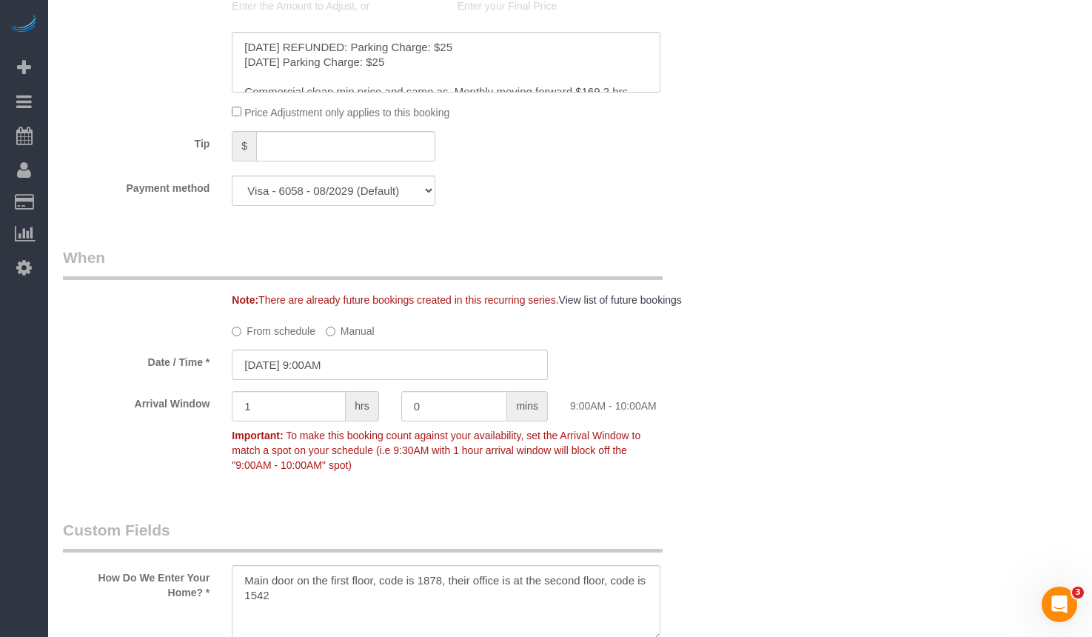
scroll to position [1338, 0]
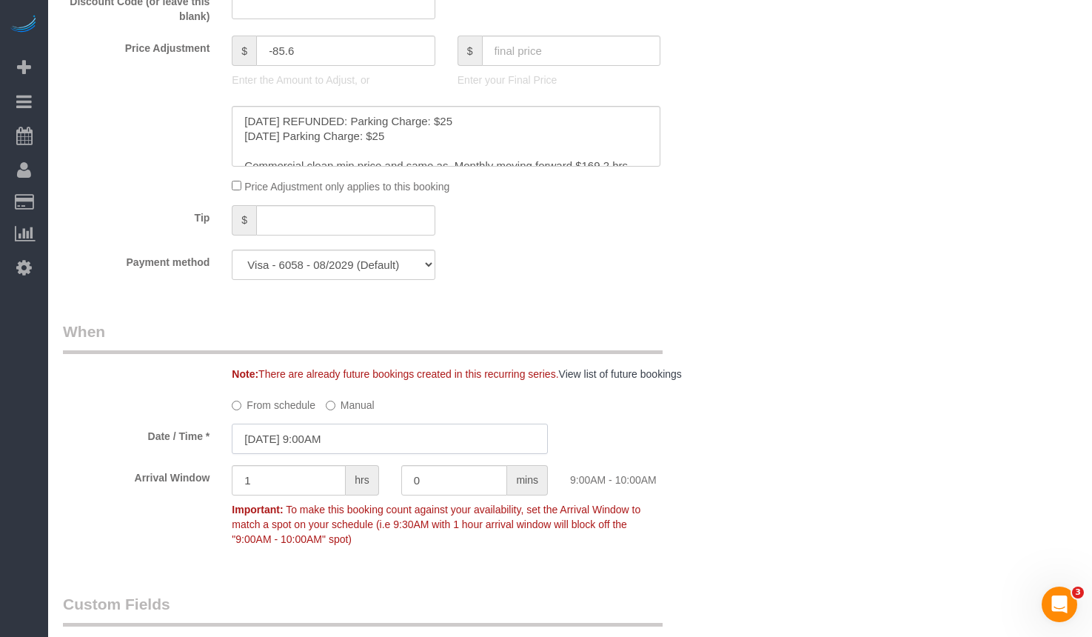
click at [342, 435] on input "[DATE] 9:00AM" at bounding box center [390, 438] width 316 height 30
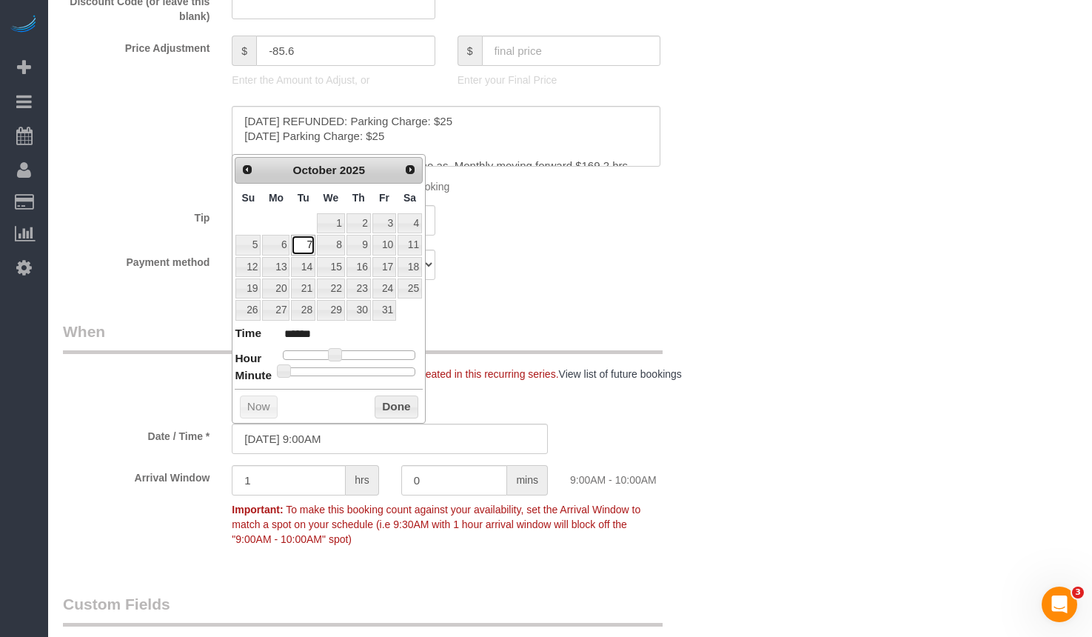
click at [301, 238] on link "7" at bounding box center [303, 245] width 24 height 20
click at [392, 408] on button "Done" at bounding box center [397, 407] width 44 height 24
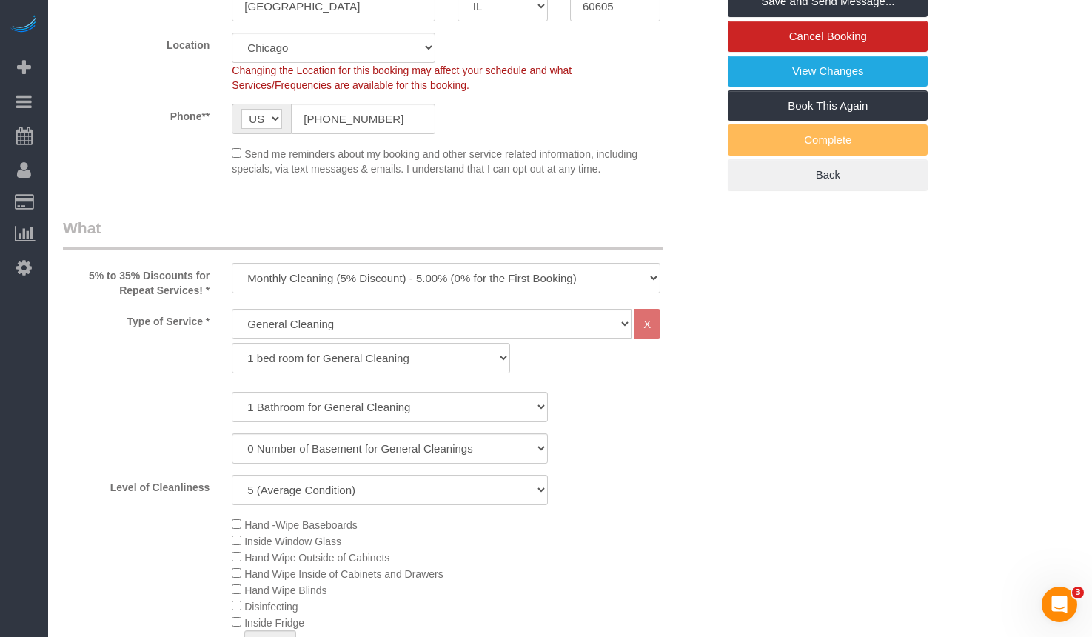
scroll to position [227, 0]
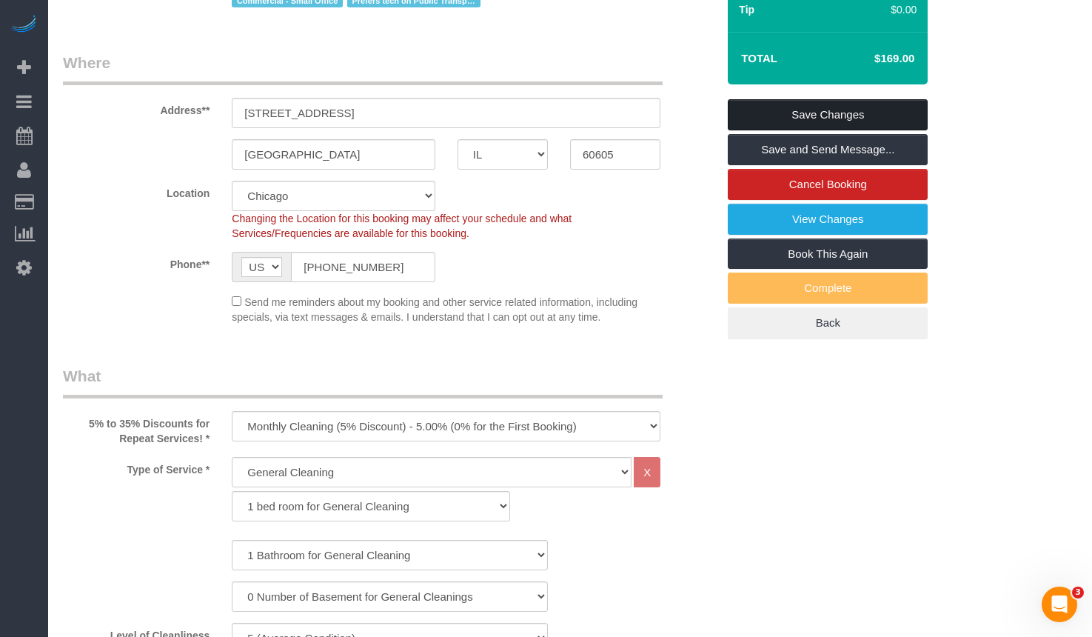
click at [797, 114] on link "Save Changes" at bounding box center [828, 114] width 200 height 31
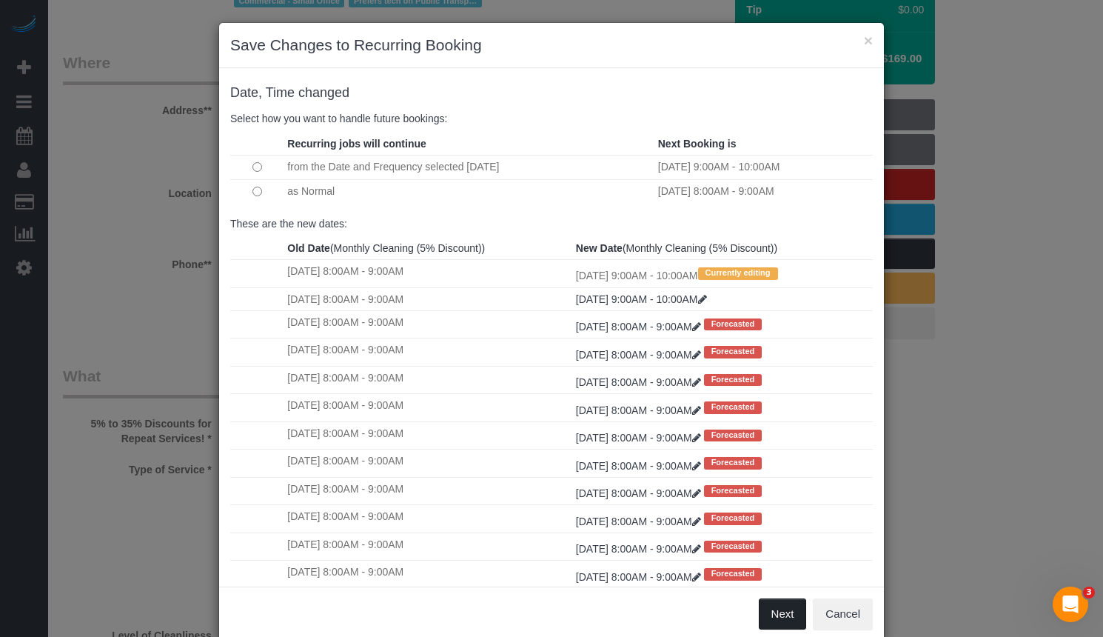
click at [788, 605] on button "Next" at bounding box center [783, 613] width 48 height 31
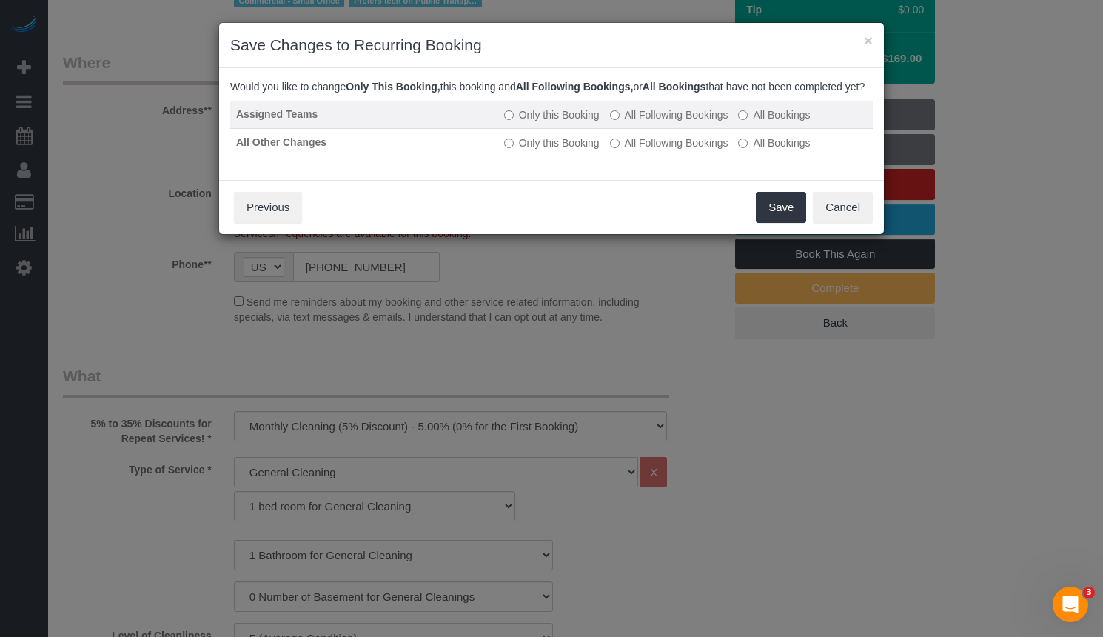
click at [685, 122] on label "All Following Bookings" at bounding box center [669, 114] width 118 height 15
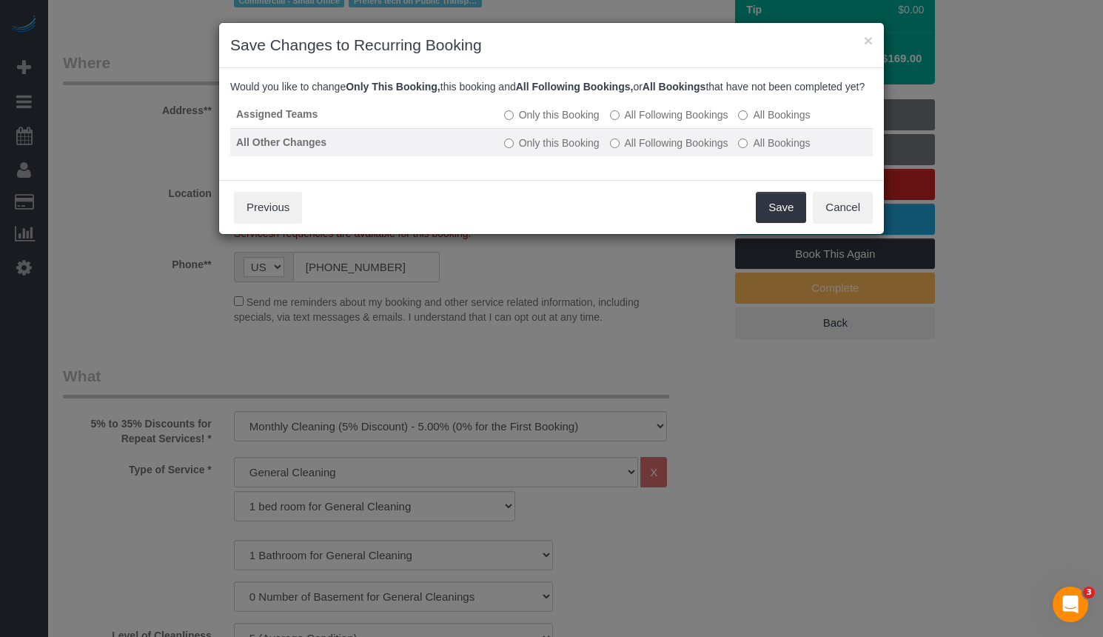
click at [682, 150] on label "All Following Bookings" at bounding box center [669, 142] width 118 height 15
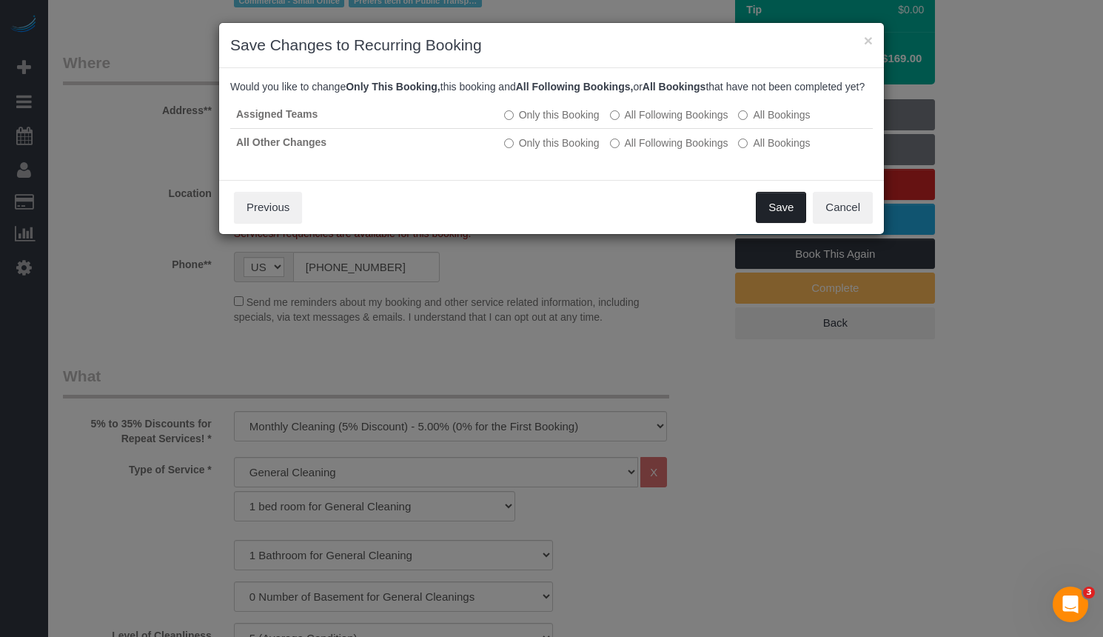
click at [781, 223] on button "Save" at bounding box center [781, 207] width 50 height 31
